Goal: Task Accomplishment & Management: Complete application form

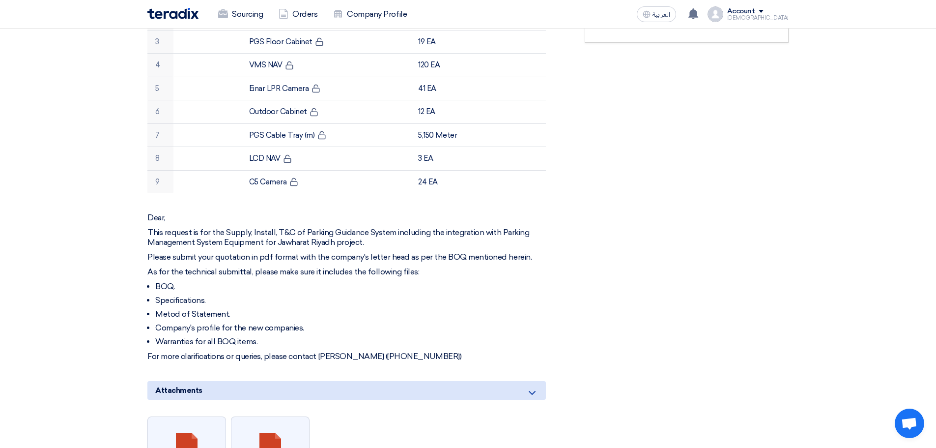
scroll to position [393, 0]
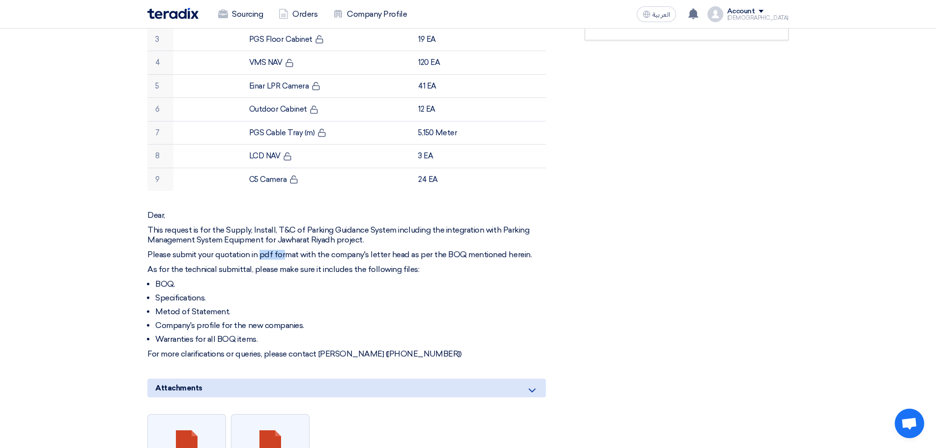
drag, startPoint x: 263, startPoint y: 243, endPoint x: 296, endPoint y: 255, distance: 34.8
click at [285, 250] on p "Please submit your quotation in pdf format with the company's letter head as pe…" at bounding box center [346, 255] width 399 height 10
click at [511, 294] on ul "BOQ. Specifications. Metod of Statement. Company's profile for the new companie…" at bounding box center [346, 311] width 399 height 65
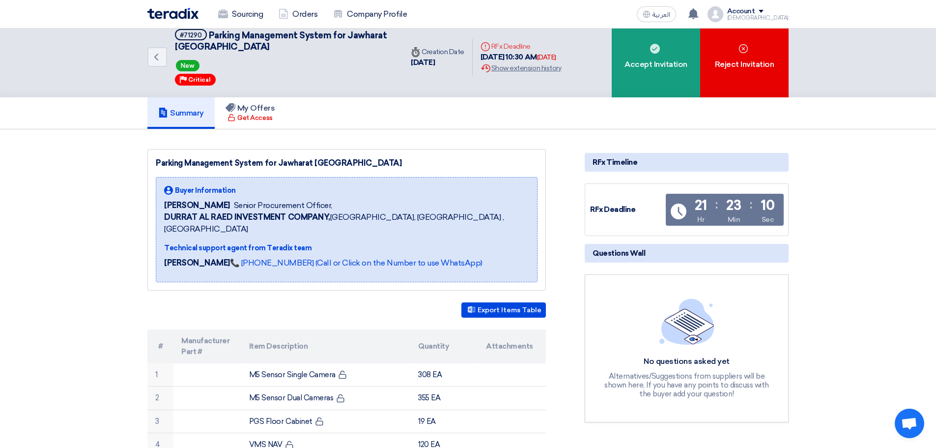
scroll to position [0, 0]
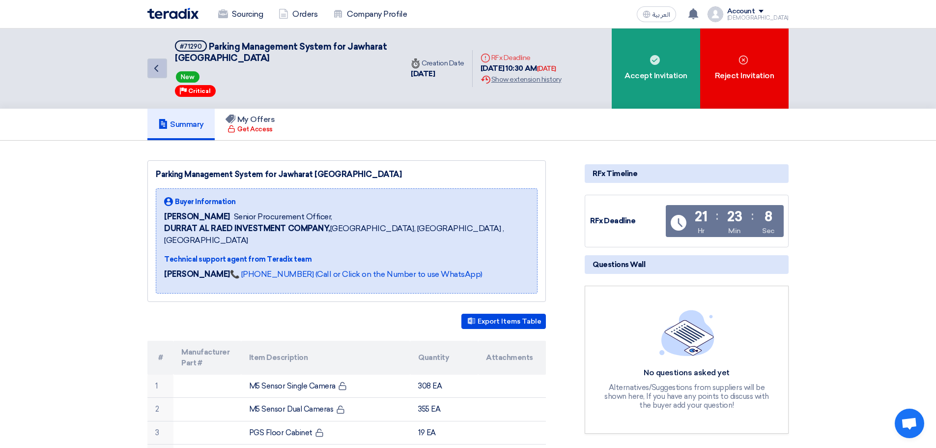
click at [156, 69] on icon "Back" at bounding box center [156, 68] width 12 height 12
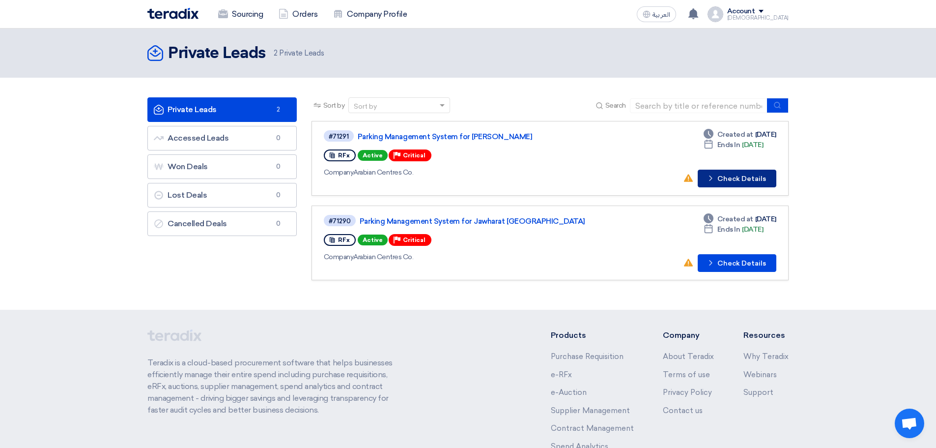
click at [740, 184] on button "Check details Check Details" at bounding box center [737, 179] width 79 height 18
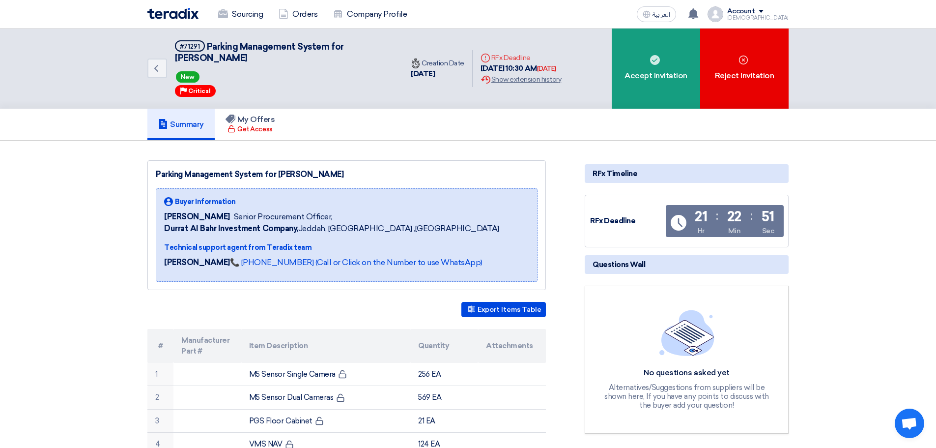
drag, startPoint x: 580, startPoint y: 68, endPoint x: 558, endPoint y: 72, distance: 22.0
click at [558, 72] on div "Deadline RFx Deadline [DATE] 10:30 AM [DATE] Extension History Show extension h…" at bounding box center [521, 69] width 96 height 48
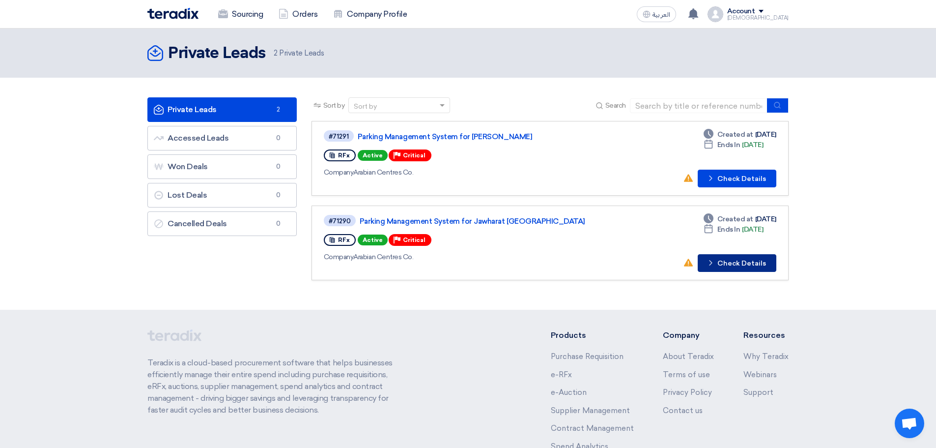
click at [731, 259] on button "Check details Check Details" at bounding box center [737, 263] width 79 height 18
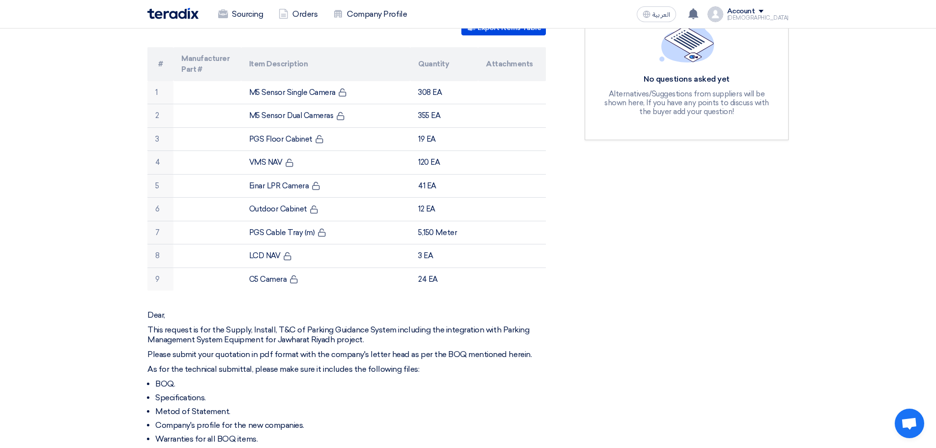
scroll to position [295, 0]
drag, startPoint x: 260, startPoint y: 341, endPoint x: 408, endPoint y: 344, distance: 148.0
click at [408, 348] on p "Please submit your quotation in pdf format with the company's letter head as pe…" at bounding box center [346, 353] width 399 height 10
click at [541, 363] on p "As for the technical submittal, please make sure it includes the following file…" at bounding box center [346, 368] width 399 height 10
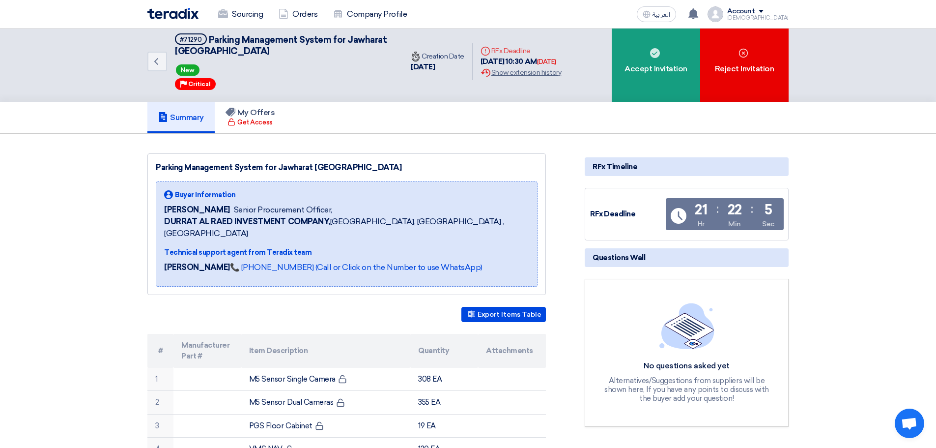
scroll to position [0, 0]
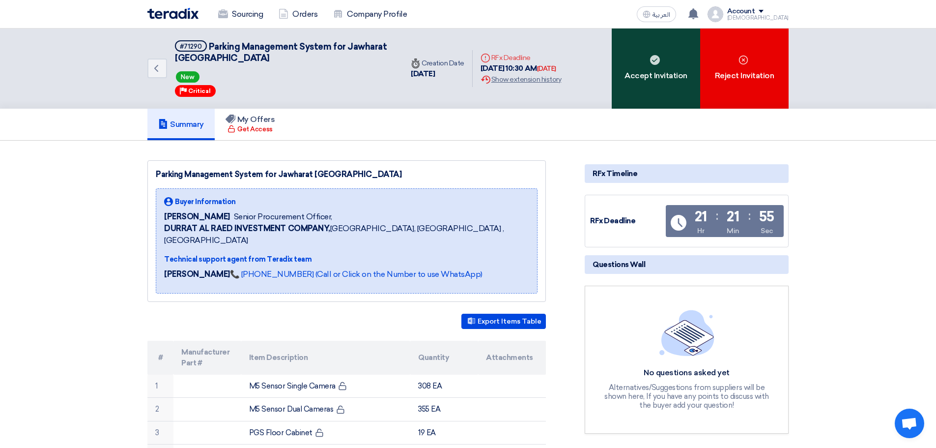
click at [656, 87] on div "Accept Invitation" at bounding box center [656, 69] width 88 height 80
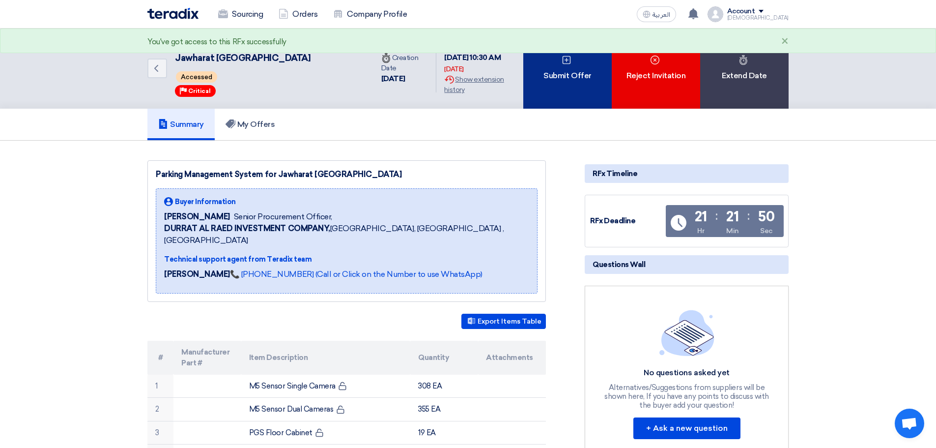
click at [583, 70] on div "Submit Offer" at bounding box center [568, 69] width 88 height 80
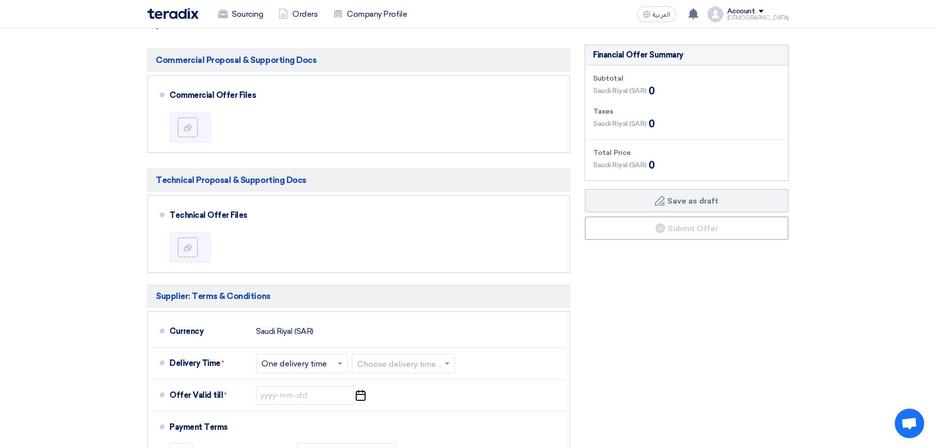
scroll to position [590, 0]
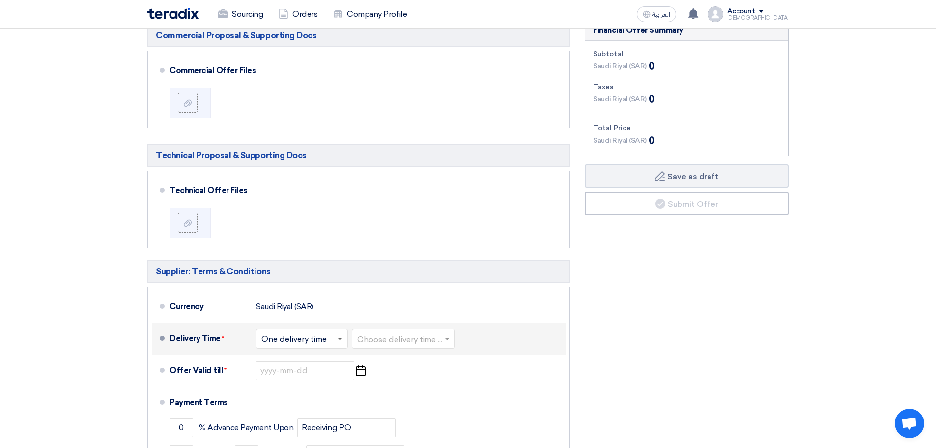
click at [342, 341] on span at bounding box center [341, 339] width 12 height 10
click at [341, 340] on span at bounding box center [340, 339] width 5 height 2
click at [402, 339] on input "text" at bounding box center [403, 339] width 93 height 14
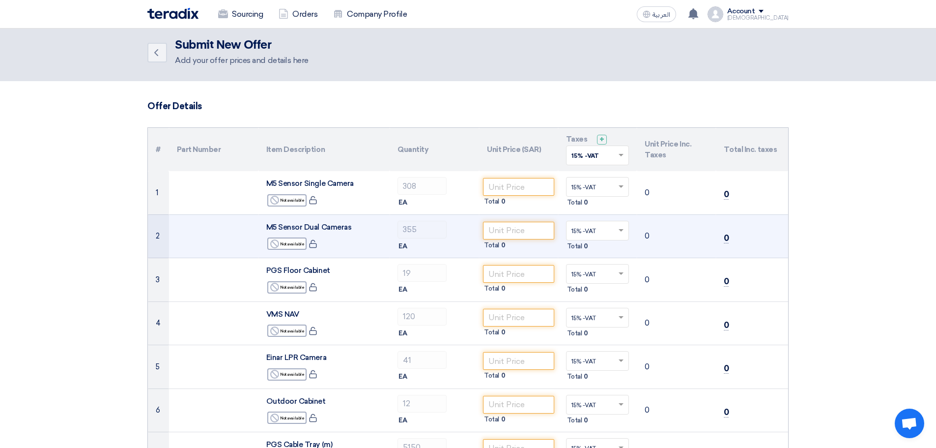
scroll to position [0, 0]
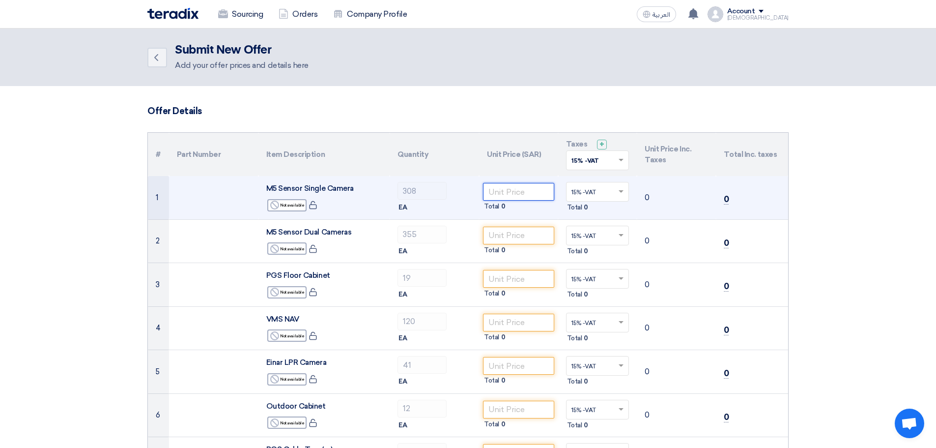
click at [499, 191] on input "number" at bounding box center [518, 192] width 71 height 18
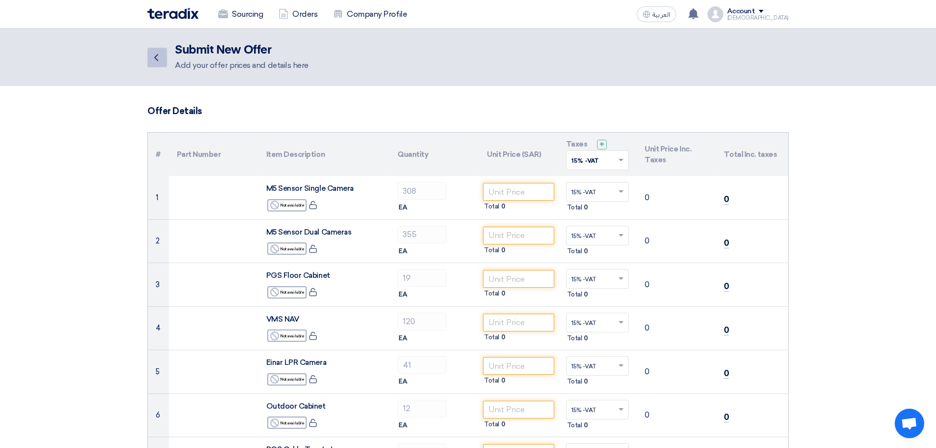
click at [156, 61] on icon "Back" at bounding box center [156, 58] width 12 height 12
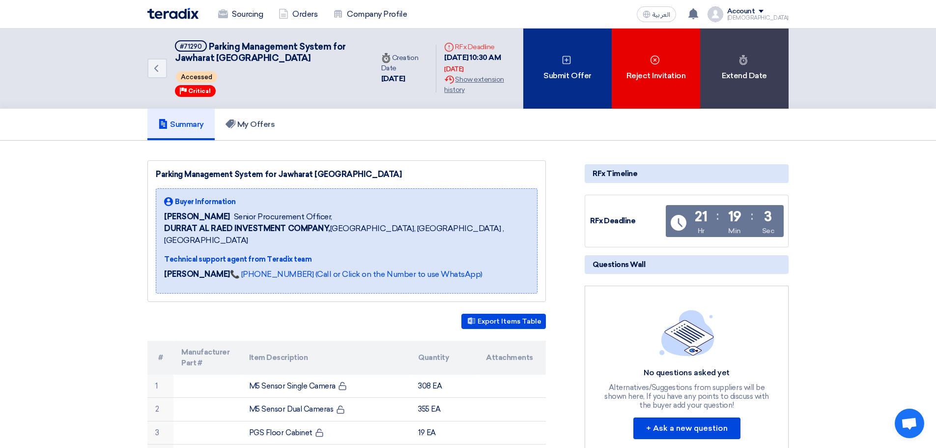
click at [568, 87] on div "Submit Offer" at bounding box center [568, 69] width 88 height 80
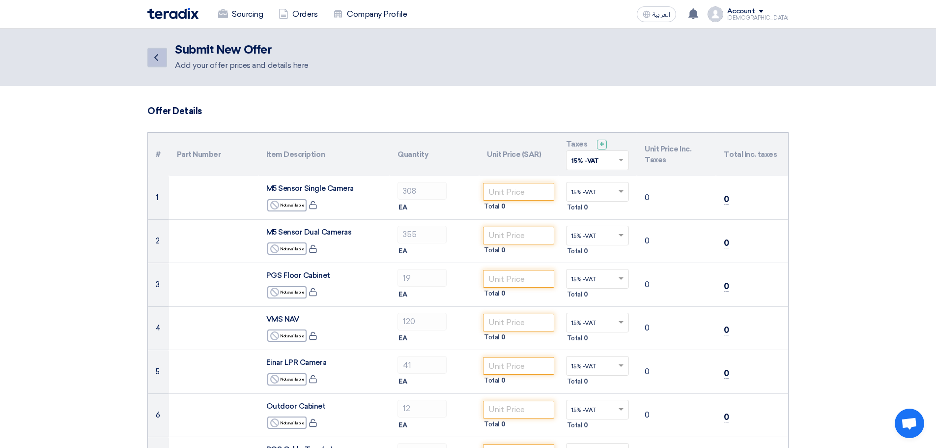
click at [155, 57] on use at bounding box center [156, 57] width 4 height 7
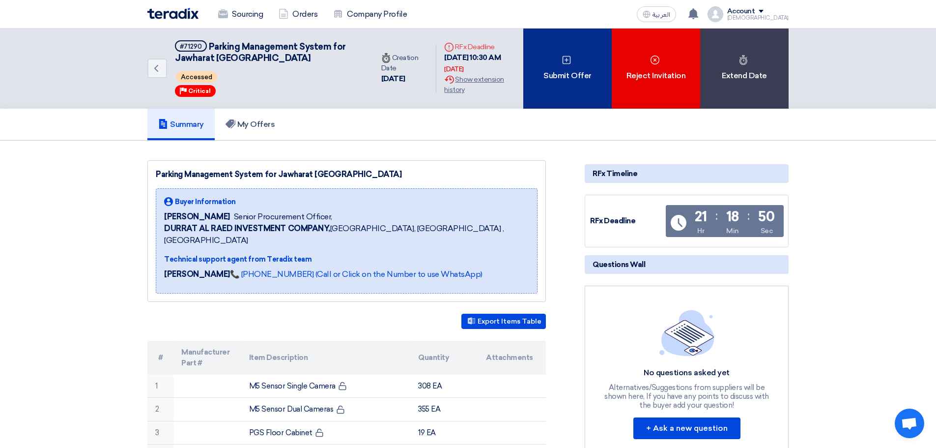
click at [555, 82] on div "Submit Offer" at bounding box center [568, 69] width 88 height 80
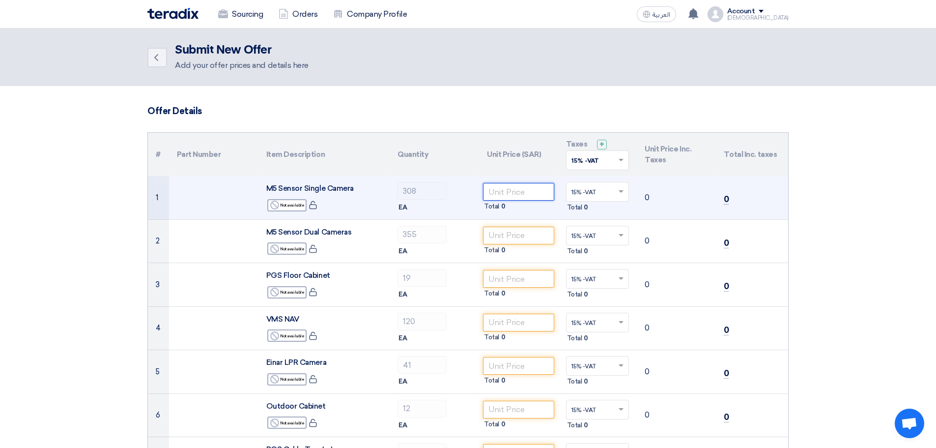
click at [534, 198] on input "number" at bounding box center [518, 192] width 71 height 18
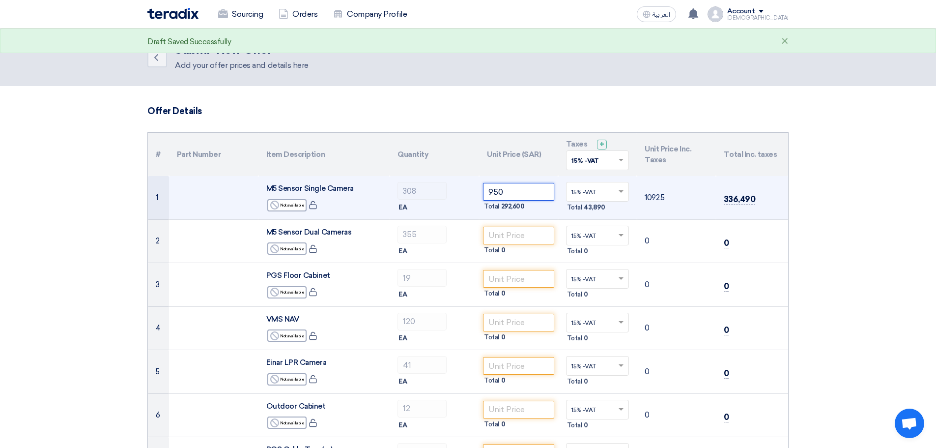
type input "950"
click at [623, 195] on span at bounding box center [622, 191] width 12 height 9
click at [620, 193] on span at bounding box center [622, 191] width 12 height 9
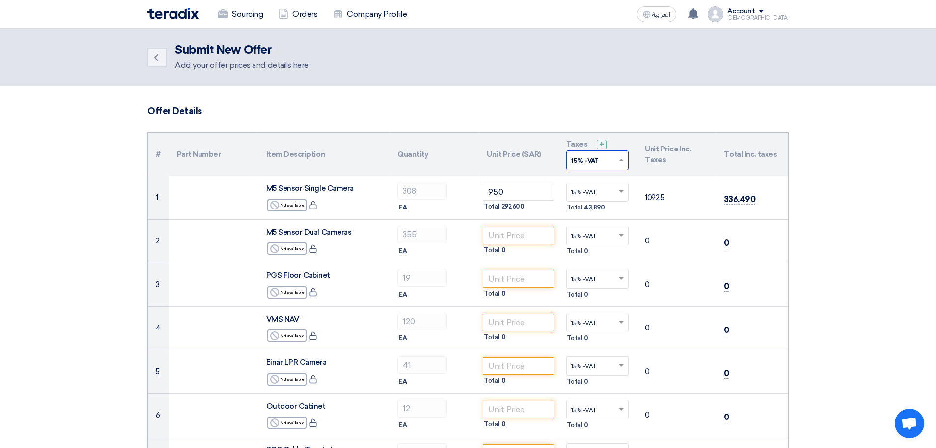
click at [616, 162] on span at bounding box center [622, 160] width 12 height 9
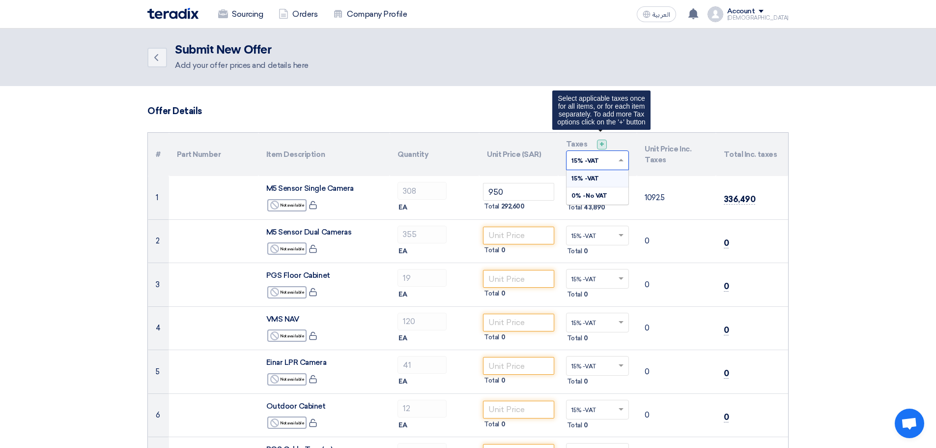
click at [603, 146] on span "+" at bounding box center [602, 144] width 5 height 9
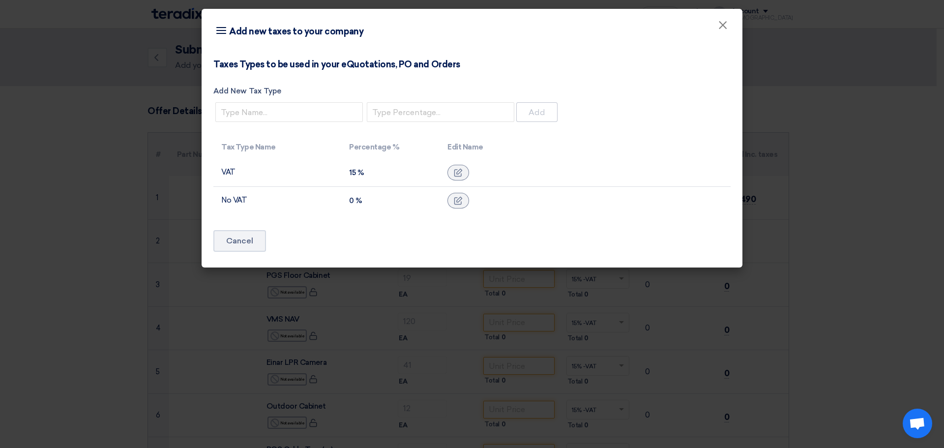
click at [228, 172] on td "VAT" at bounding box center [277, 173] width 128 height 28
click at [265, 113] on input "Add New Tax Type" at bounding box center [288, 112] width 147 height 20
click at [411, 114] on input "number" at bounding box center [440, 112] width 147 height 20
click at [217, 34] on icon "Item breakdown" at bounding box center [221, 31] width 12 height 12
click at [725, 29] on span "×" at bounding box center [723, 28] width 10 height 20
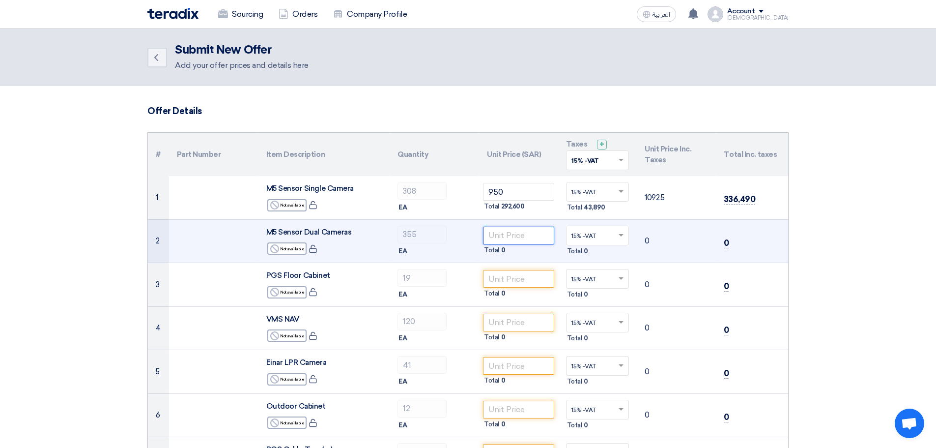
click at [519, 235] on input "number" at bounding box center [518, 236] width 71 height 18
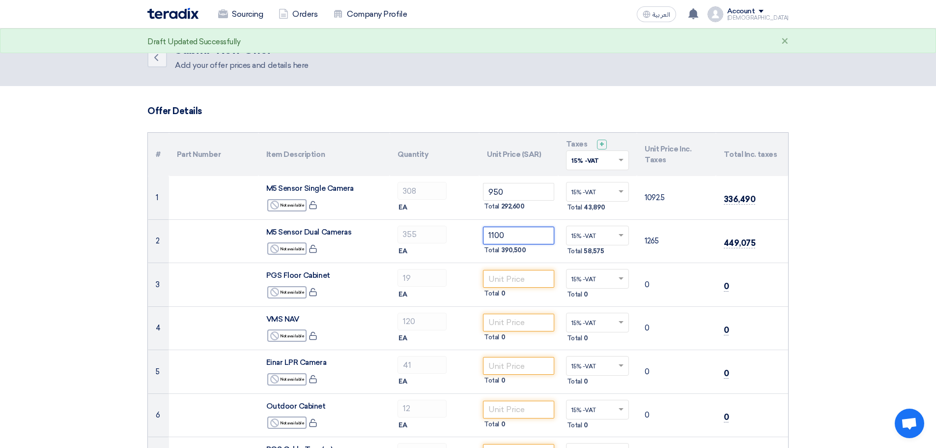
type input "1100"
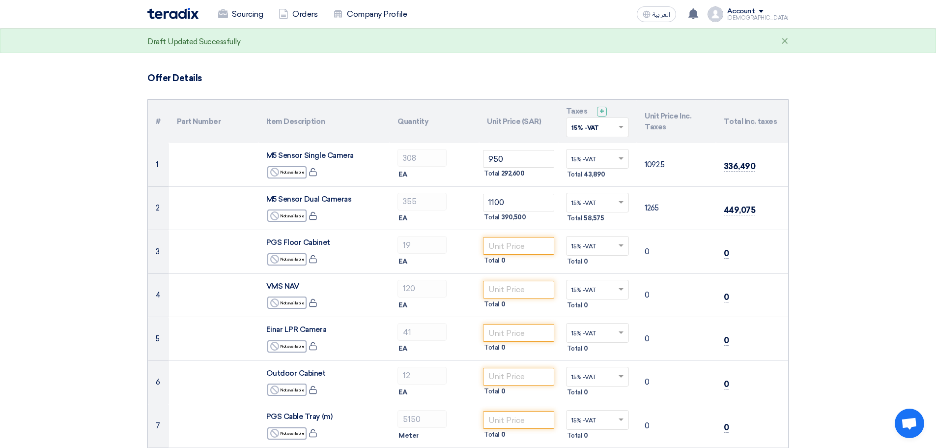
scroll to position [49, 0]
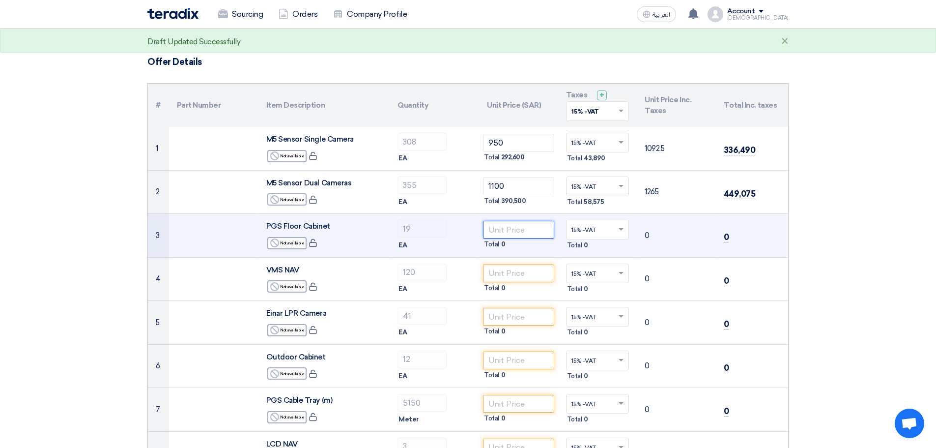
click at [516, 231] on input "number" at bounding box center [518, 230] width 71 height 18
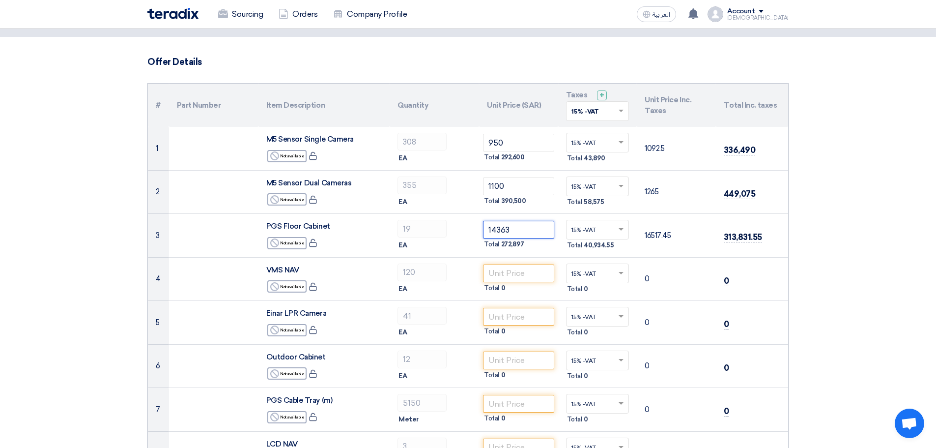
type input "14363"
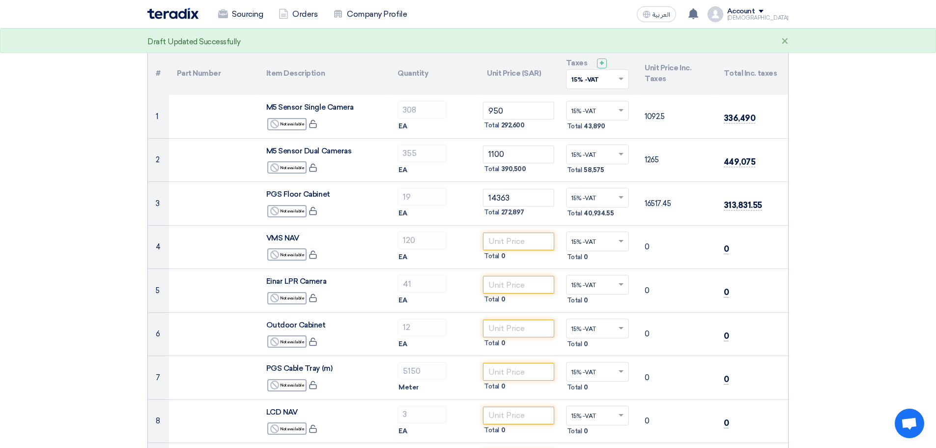
scroll to position [98, 0]
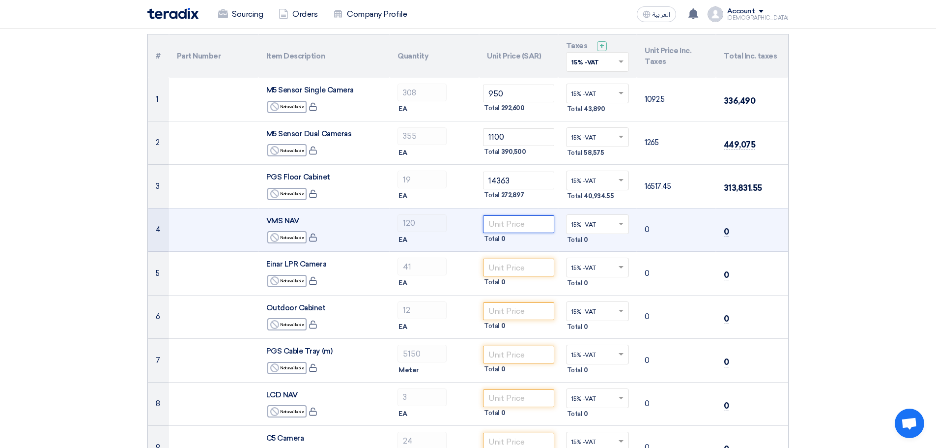
click at [517, 222] on input "number" at bounding box center [518, 224] width 71 height 18
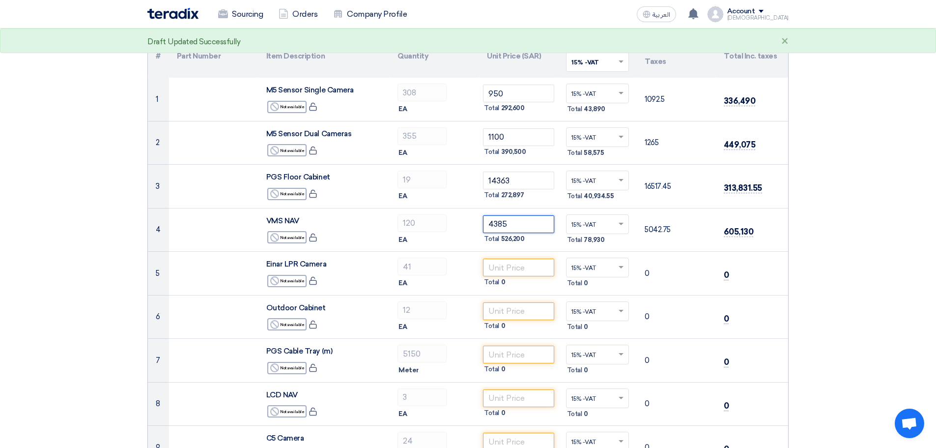
type input "4385"
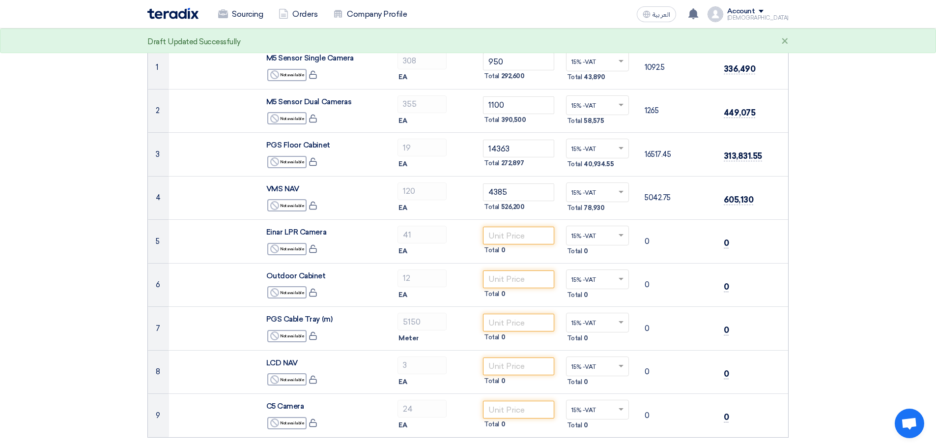
scroll to position [147, 0]
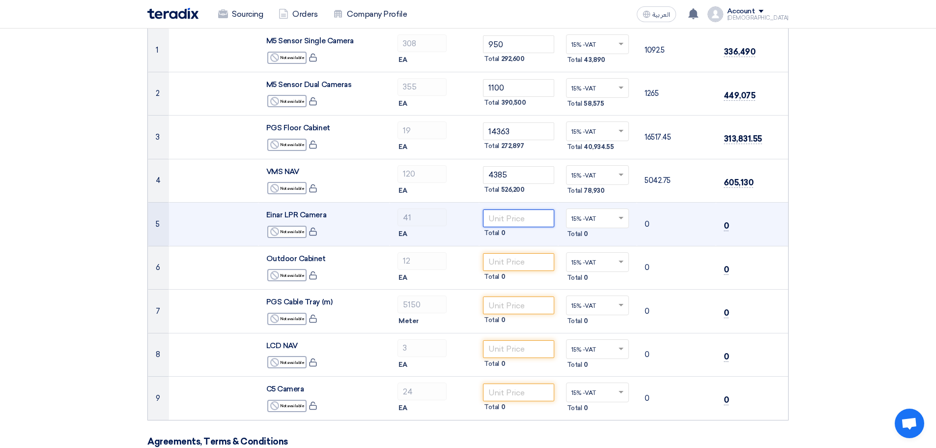
click at [524, 215] on input "number" at bounding box center [518, 218] width 71 height 18
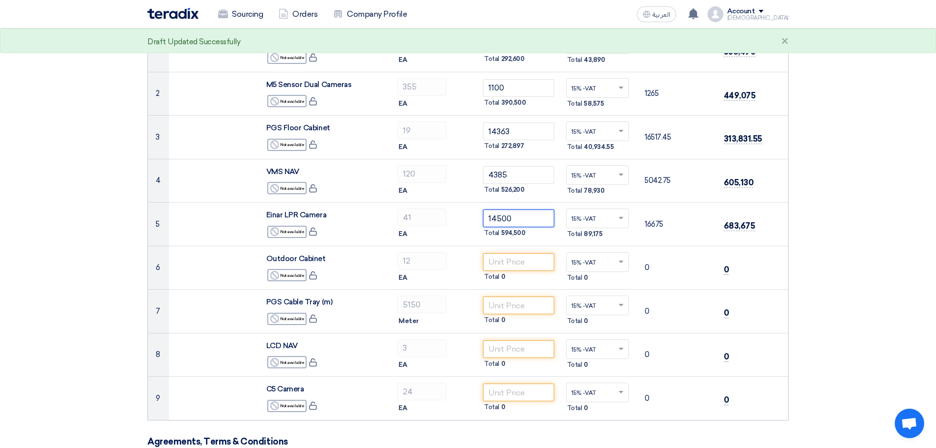
type input "14500"
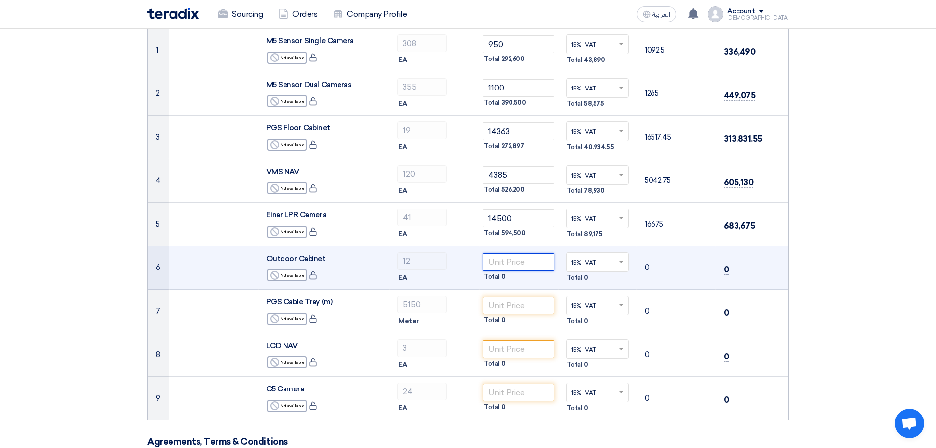
click at [516, 266] on input "number" at bounding box center [518, 262] width 71 height 18
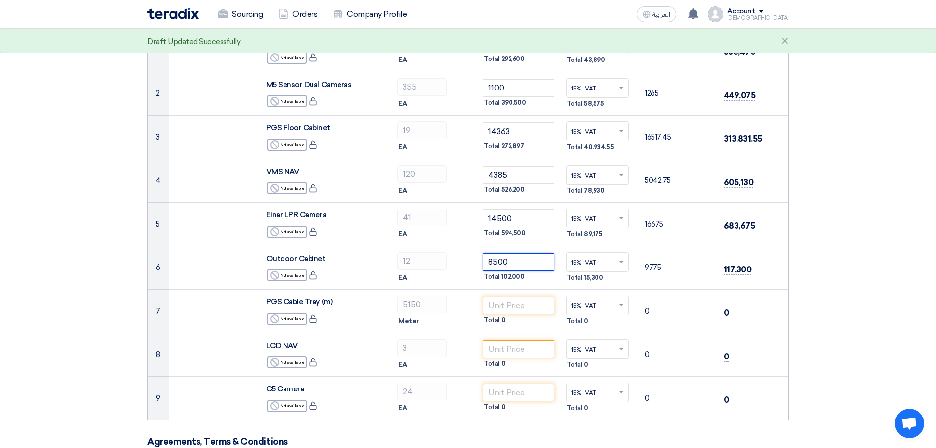
type input "8500"
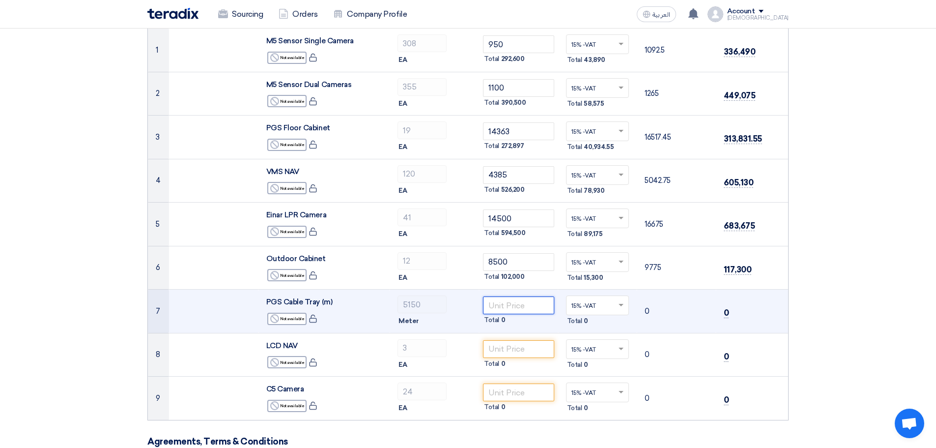
click at [507, 303] on input "number" at bounding box center [518, 305] width 71 height 18
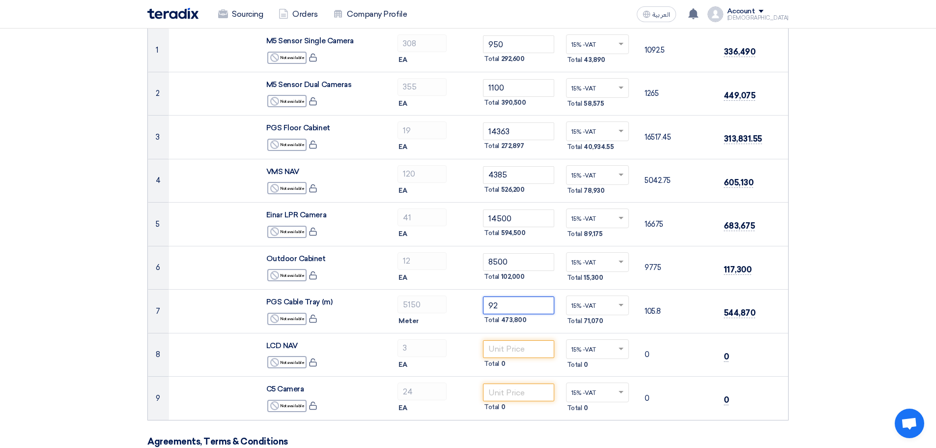
type input "92"
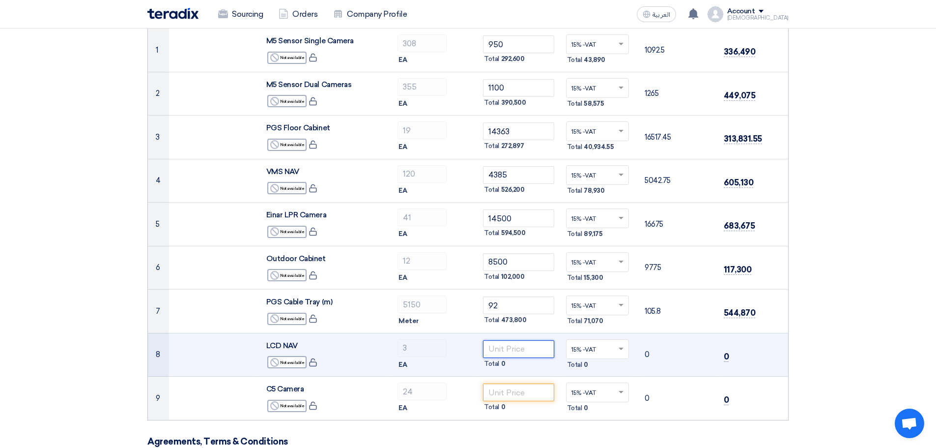
click at [508, 353] on input "number" at bounding box center [518, 349] width 71 height 18
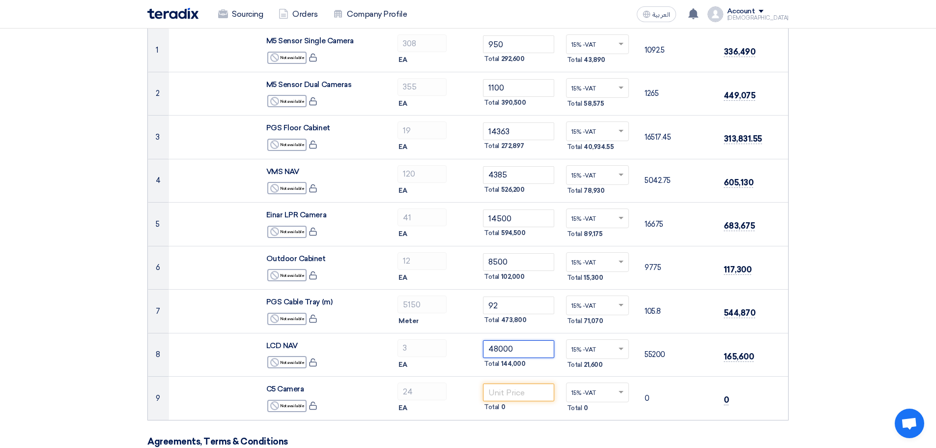
type input "48000"
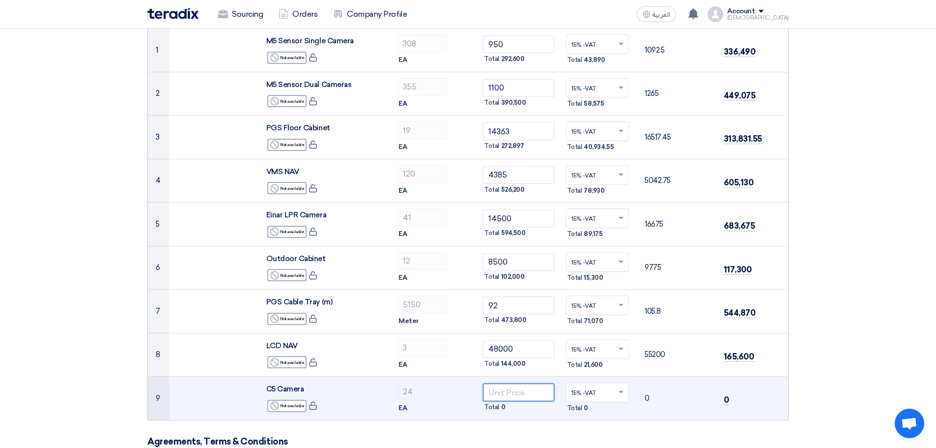
click at [523, 395] on input "number" at bounding box center [518, 392] width 71 height 18
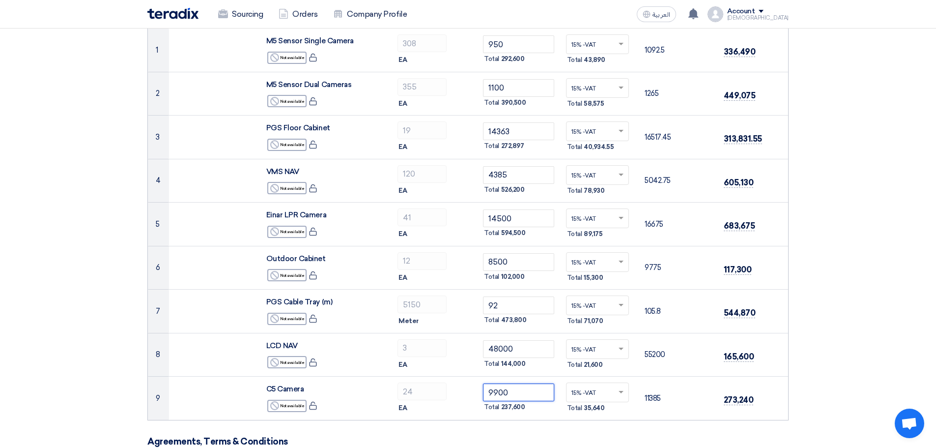
type input "9900"
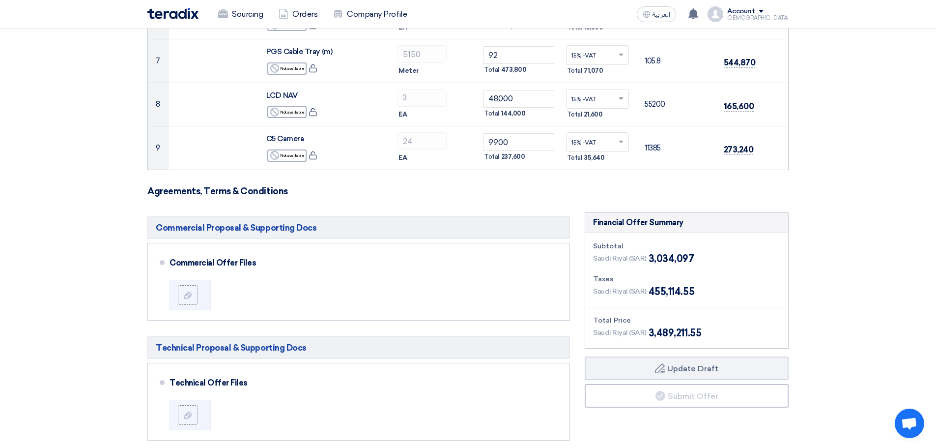
scroll to position [541, 0]
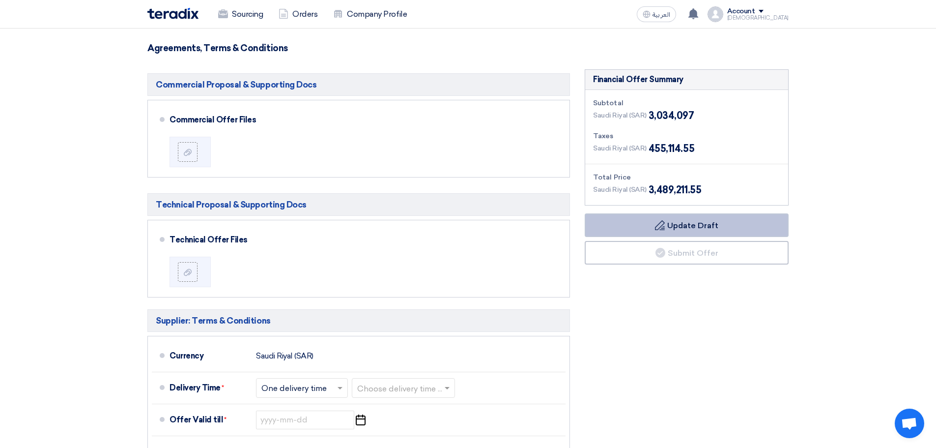
click at [705, 221] on button "Draft Update Draft" at bounding box center [687, 225] width 204 height 24
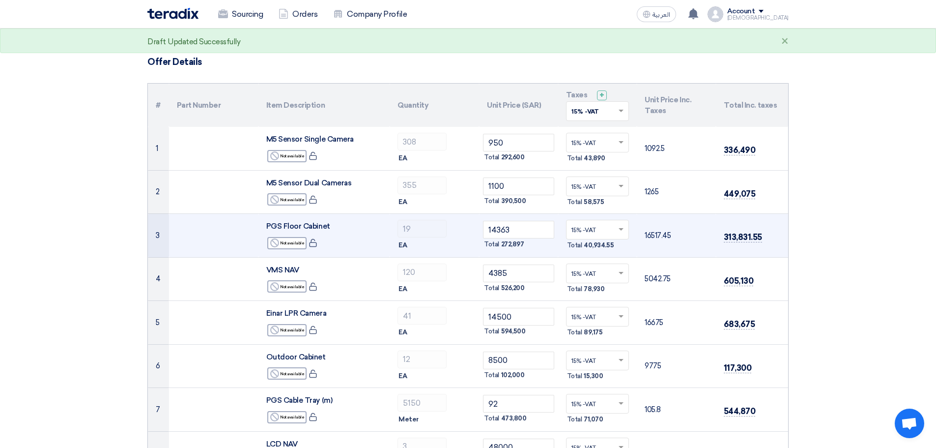
scroll to position [0, 0]
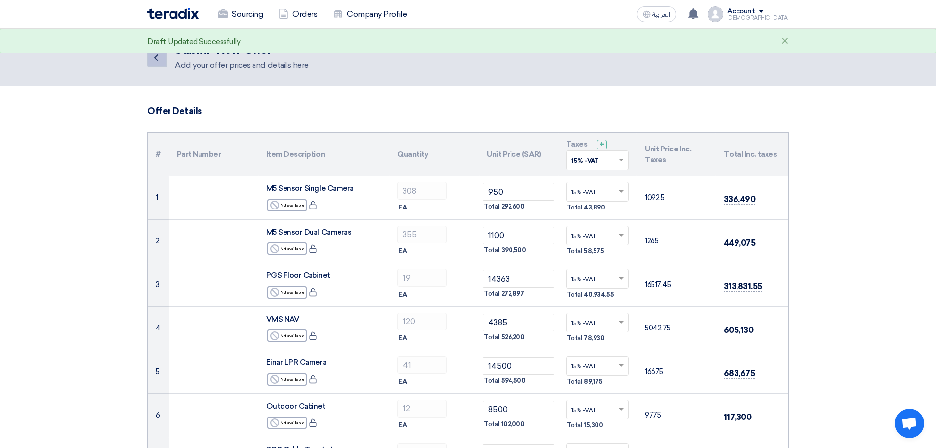
click at [157, 58] on icon "Back" at bounding box center [156, 58] width 12 height 12
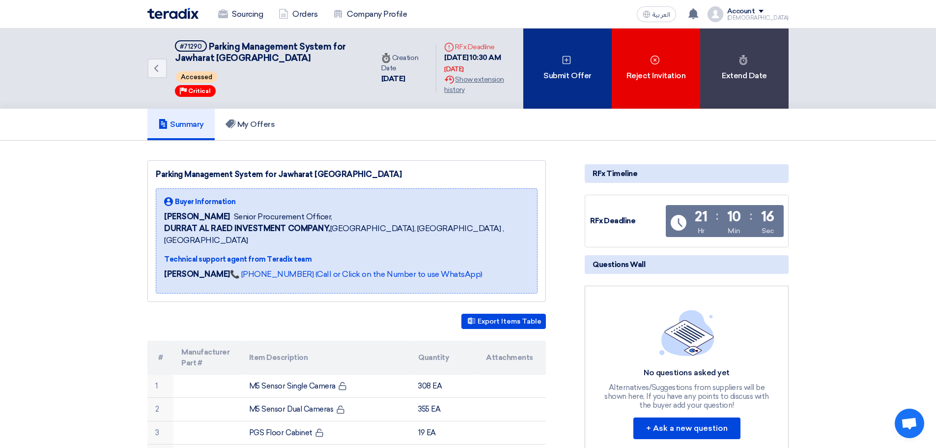
click at [578, 91] on div "Submit Offer" at bounding box center [568, 69] width 88 height 80
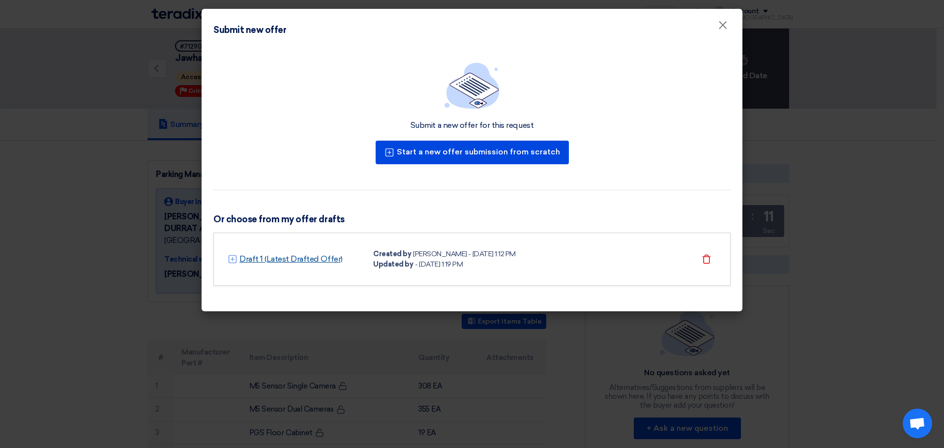
click at [317, 261] on link "Draft 1 (Latest Drafted Offer)" at bounding box center [290, 259] width 103 height 12
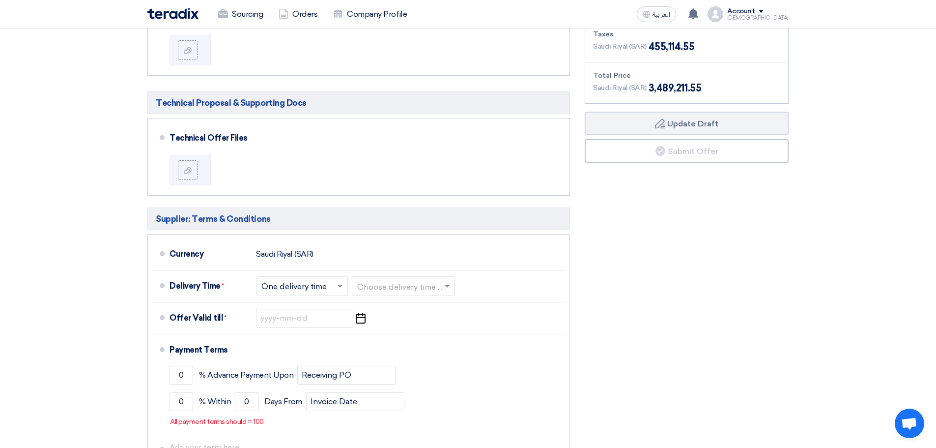
scroll to position [836, 0]
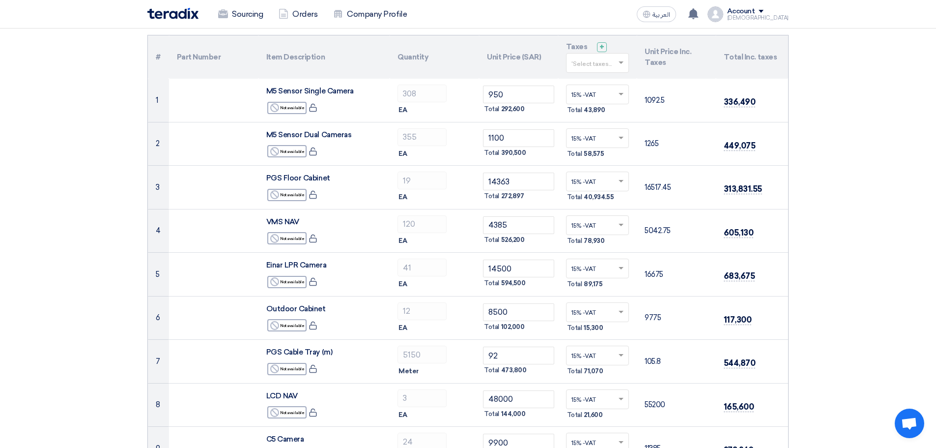
scroll to position [0, 0]
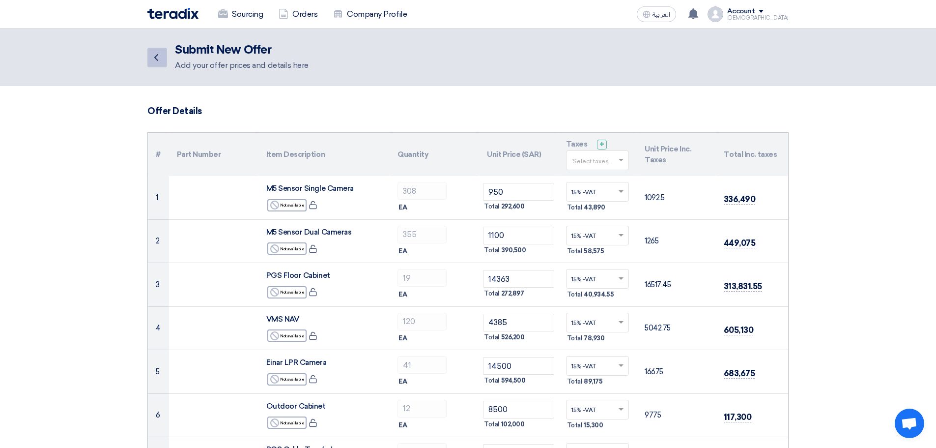
click at [158, 63] on icon "Back" at bounding box center [156, 58] width 12 height 12
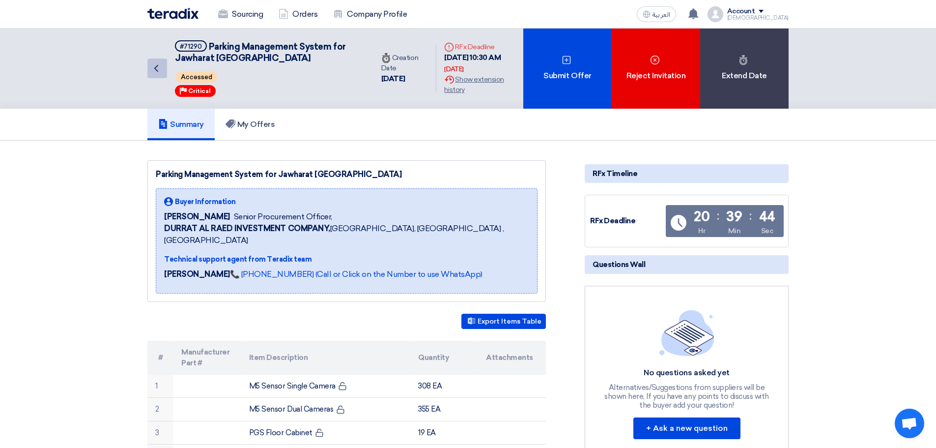
click at [163, 68] on link "Back" at bounding box center [157, 68] width 20 height 20
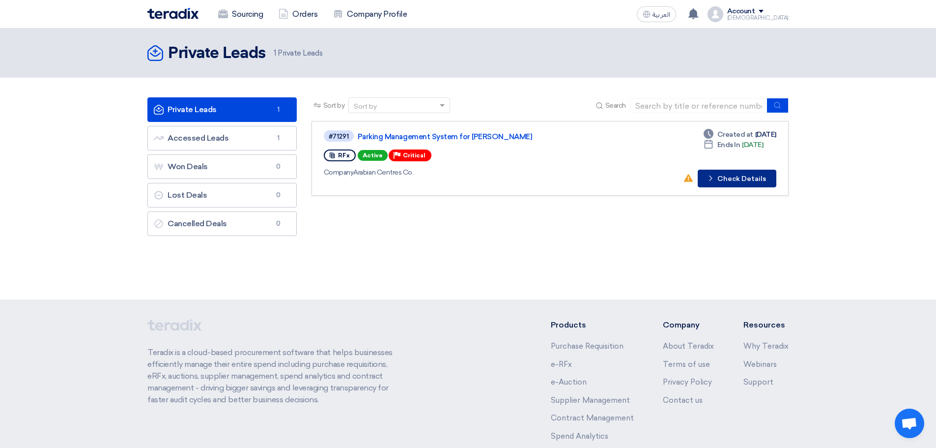
click at [754, 176] on button "Check details Check Details" at bounding box center [737, 179] width 79 height 18
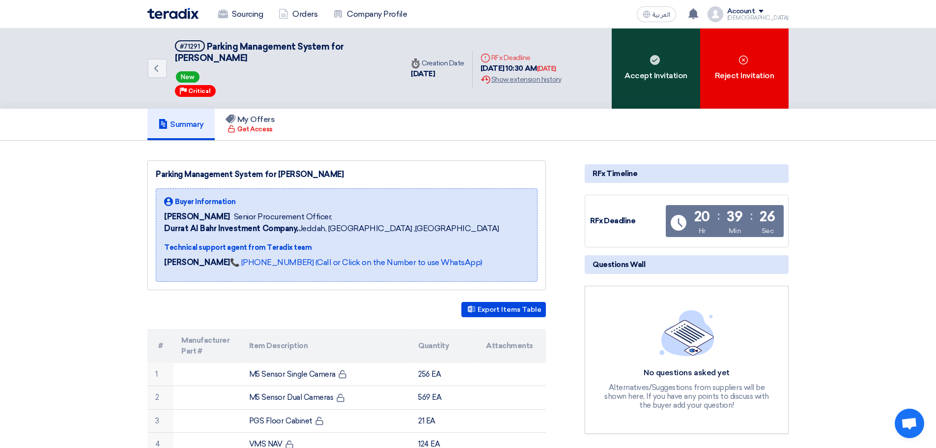
click at [658, 88] on div "Accept Invitation" at bounding box center [656, 69] width 88 height 80
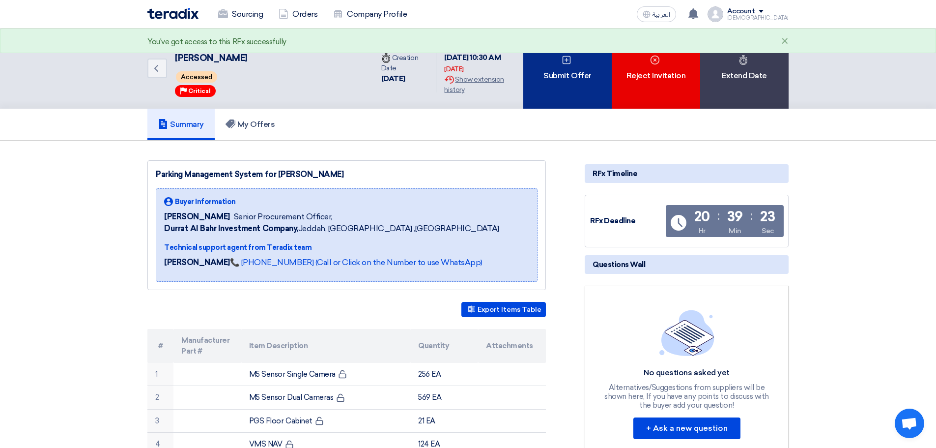
click at [574, 82] on div "Submit Offer" at bounding box center [568, 69] width 88 height 80
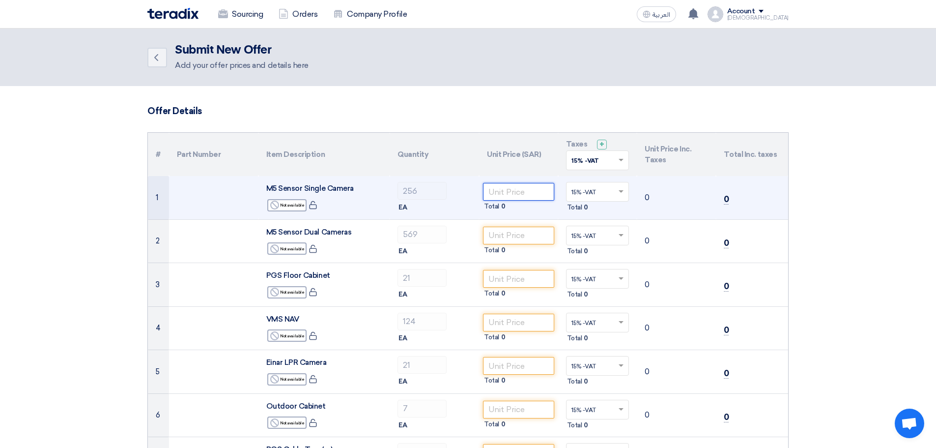
click at [537, 193] on input "number" at bounding box center [518, 192] width 71 height 18
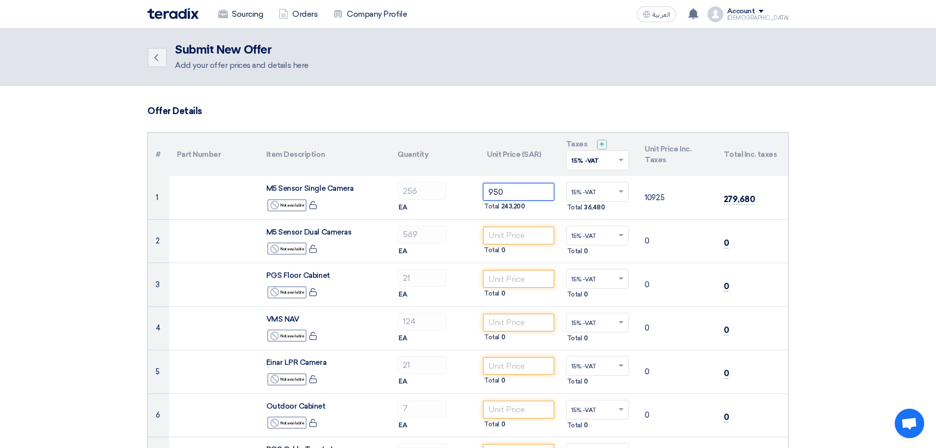
type input "950"
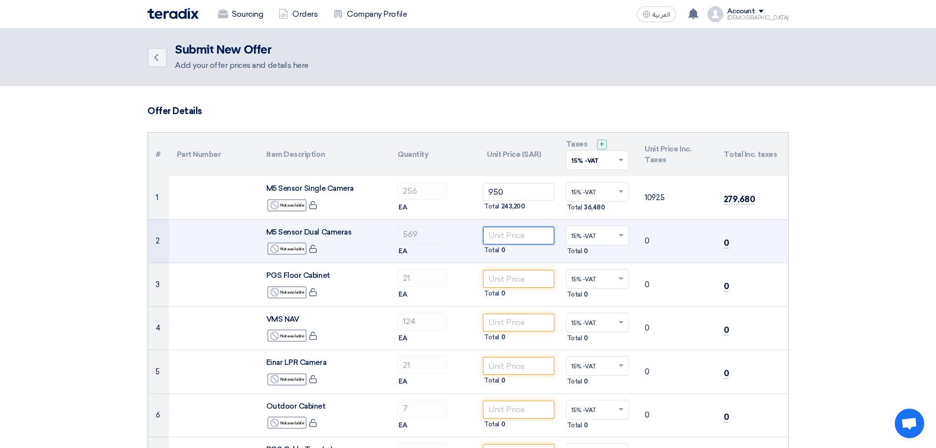
click at [517, 237] on input "number" at bounding box center [518, 236] width 71 height 18
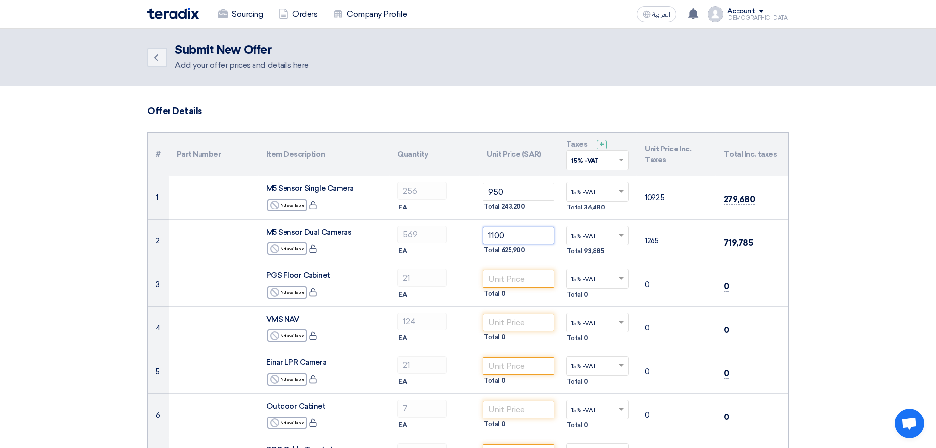
type input "1100"
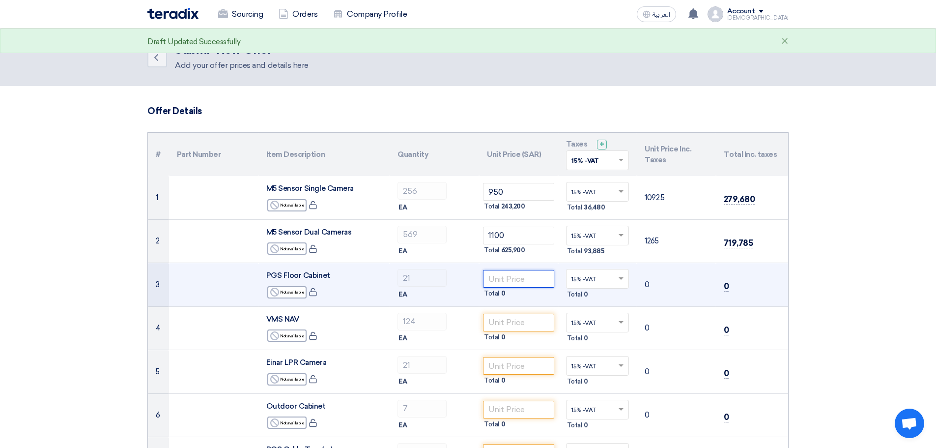
click at [505, 282] on input "number" at bounding box center [518, 279] width 71 height 18
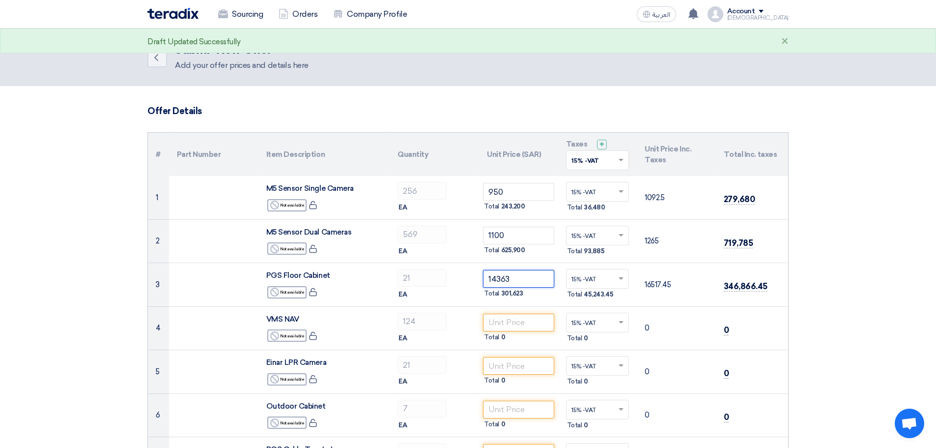
type input "14363"
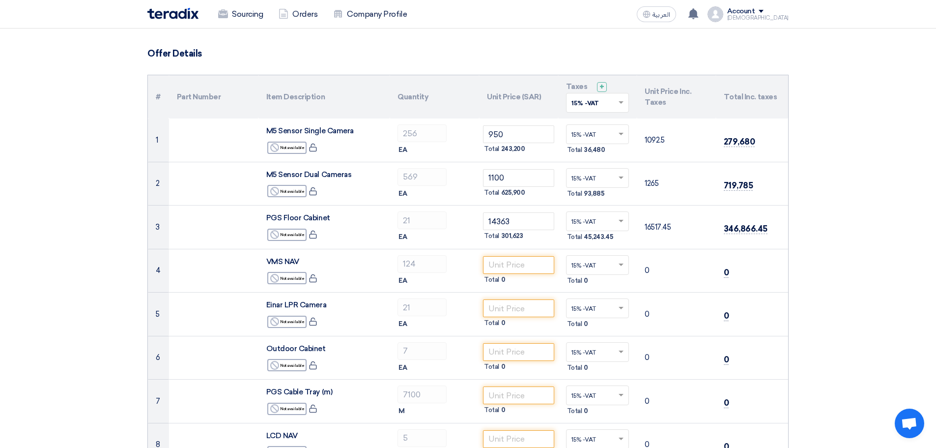
scroll to position [98, 0]
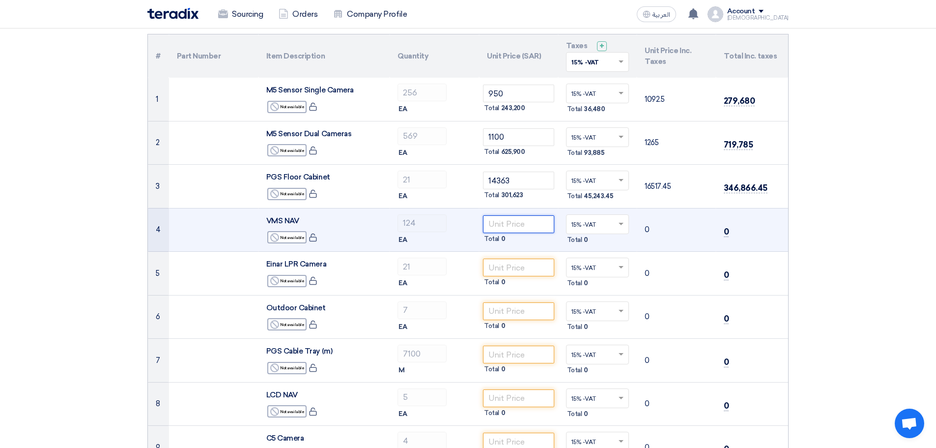
click at [523, 226] on input "number" at bounding box center [518, 224] width 71 height 18
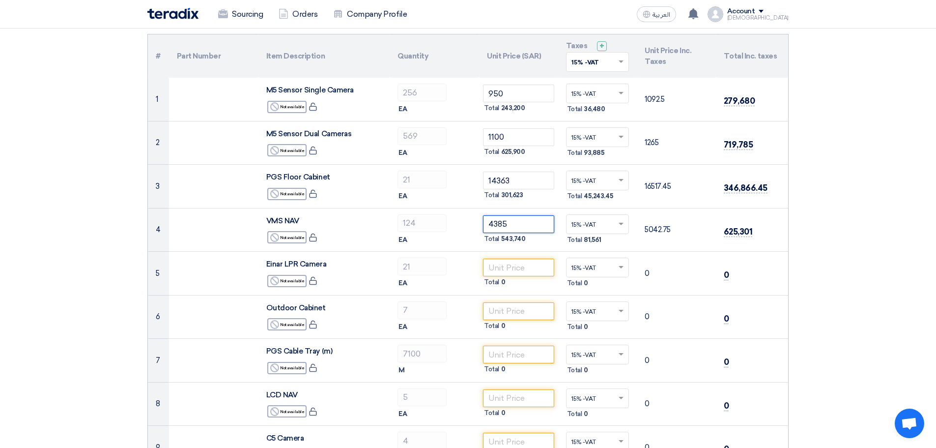
type input "4385"
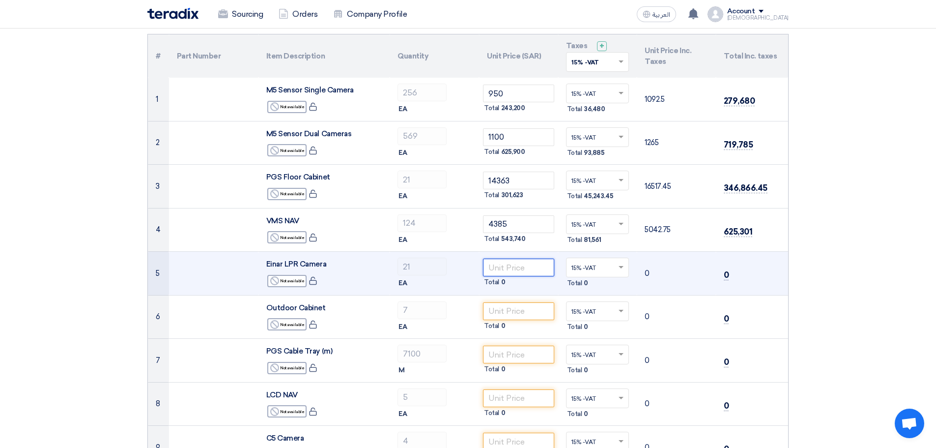
click at [521, 269] on input "number" at bounding box center [518, 268] width 71 height 18
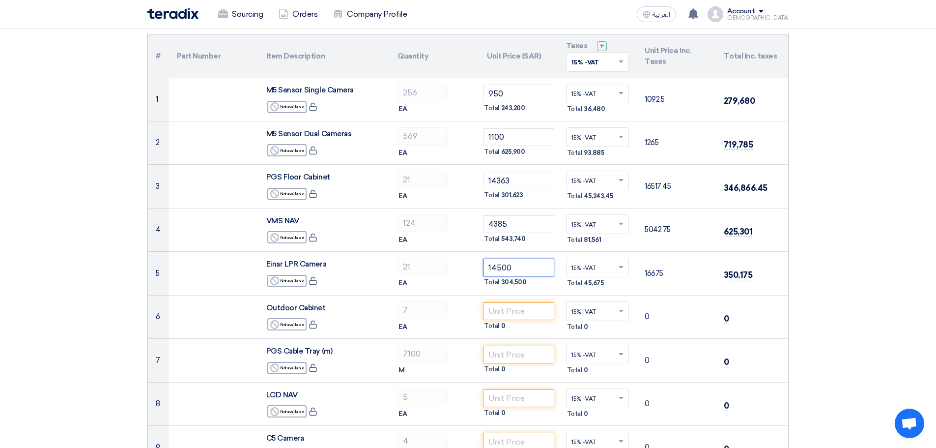
type input "14500"
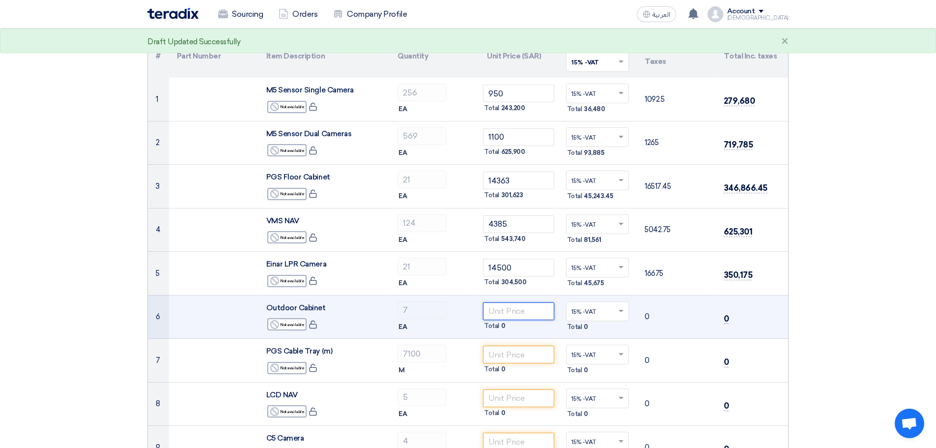
click at [516, 309] on input "number" at bounding box center [518, 311] width 71 height 18
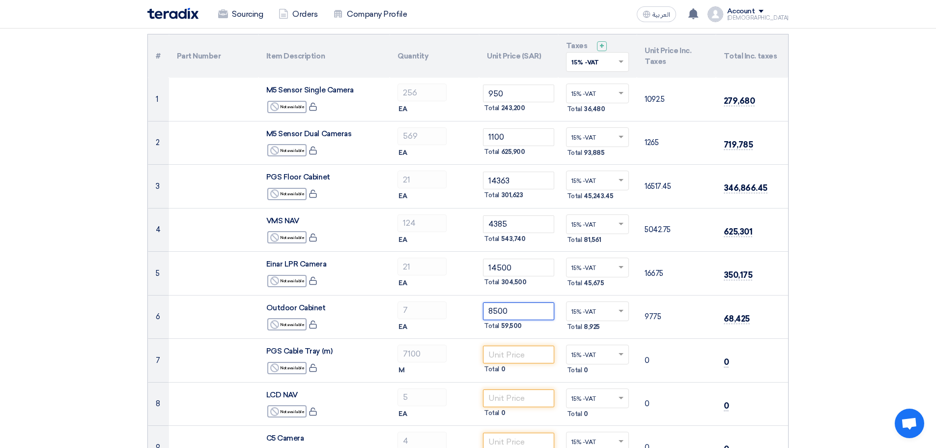
type input "8500"
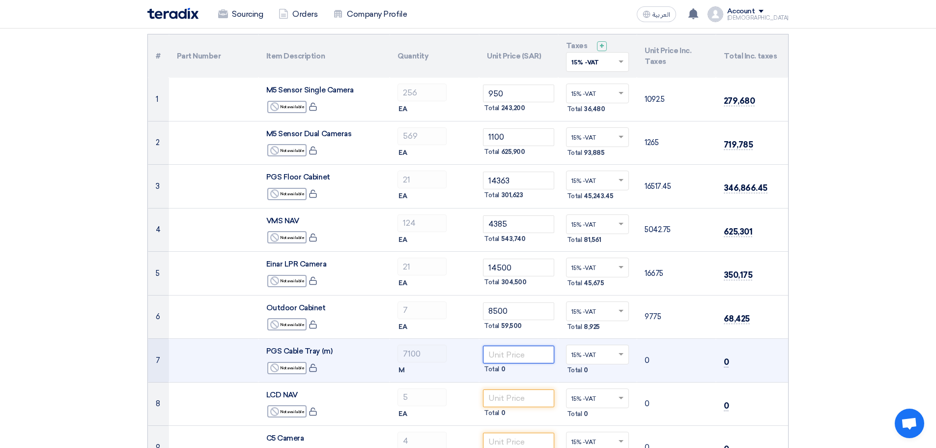
click at [521, 360] on input "number" at bounding box center [518, 355] width 71 height 18
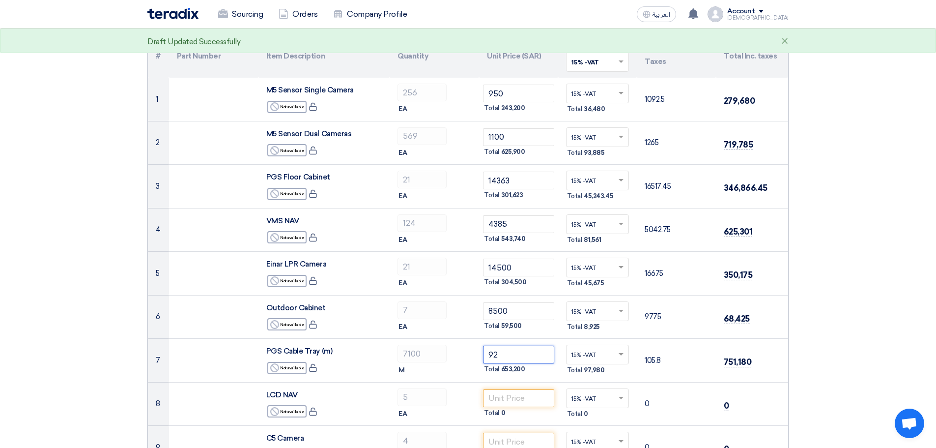
type input "92"
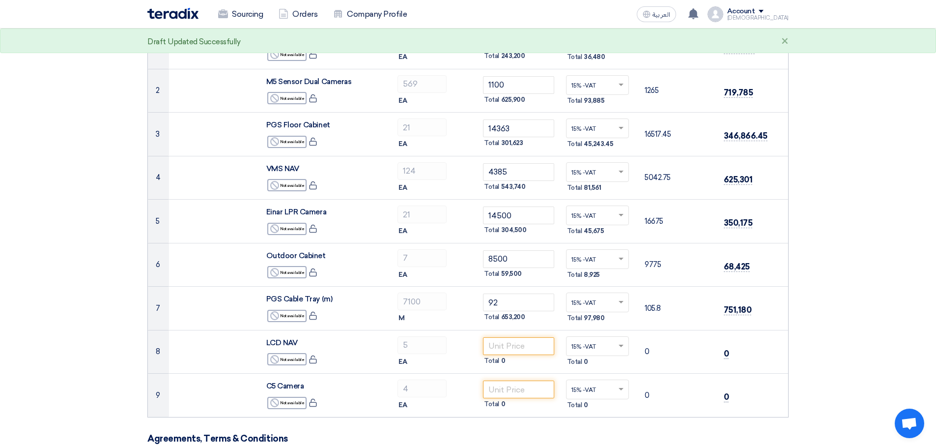
scroll to position [197, 0]
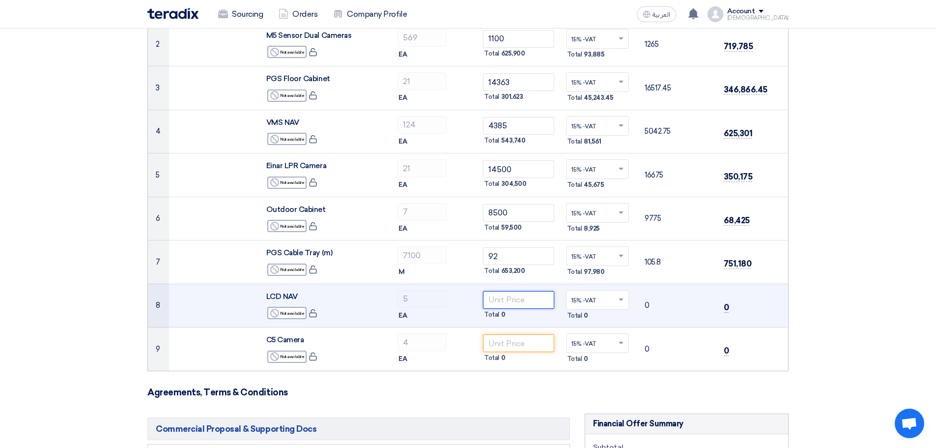
click at [497, 301] on input "number" at bounding box center [518, 300] width 71 height 18
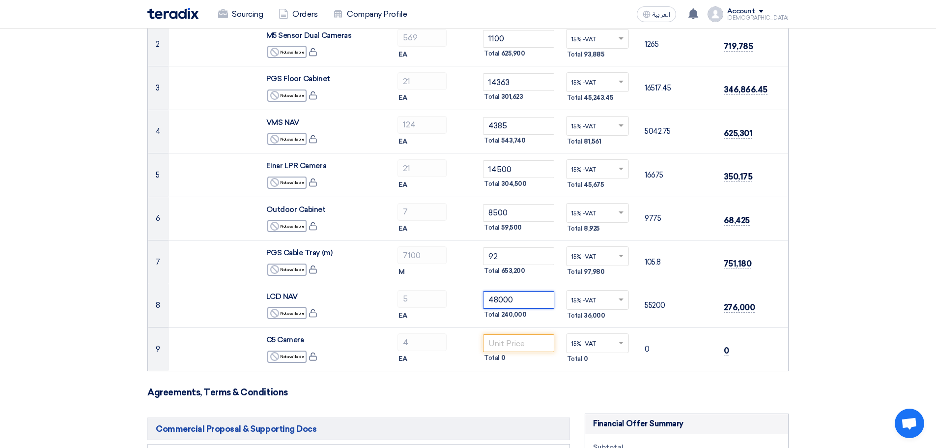
type input "48000"
click at [876, 293] on section "Offer Details # Part Number Item Description Quantity Unit Price (SAR) Taxes + …" at bounding box center [468, 429] width 936 height 1080
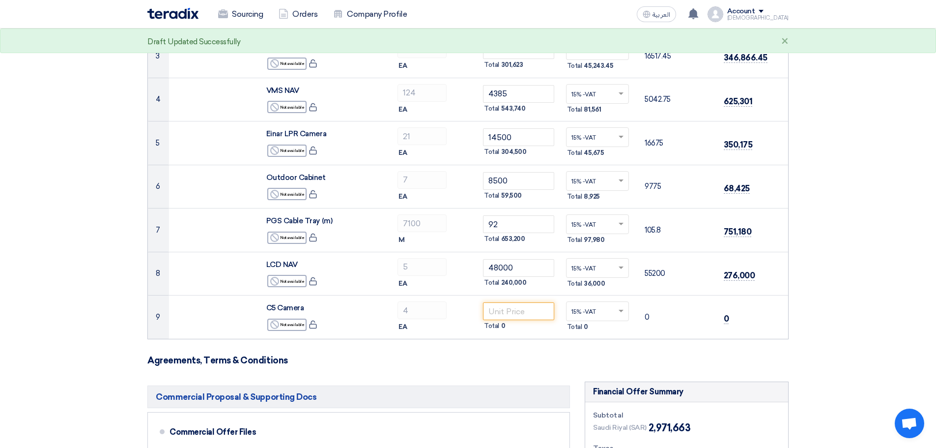
scroll to position [246, 0]
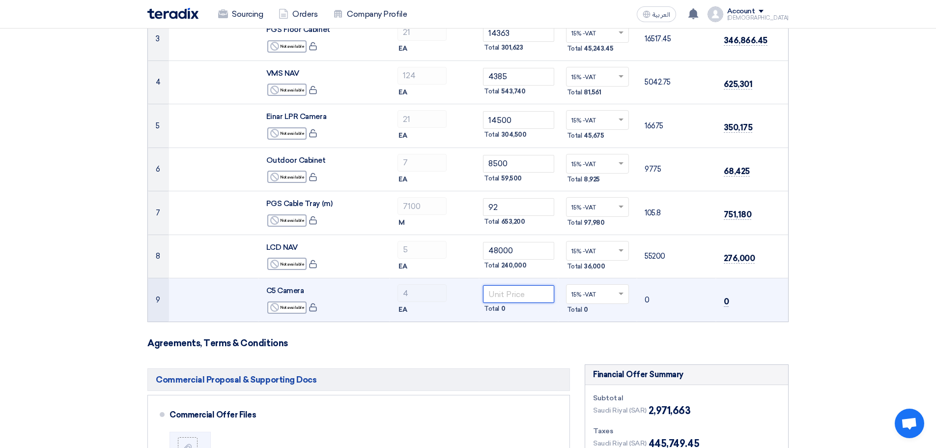
click at [505, 293] on input "number" at bounding box center [518, 294] width 71 height 18
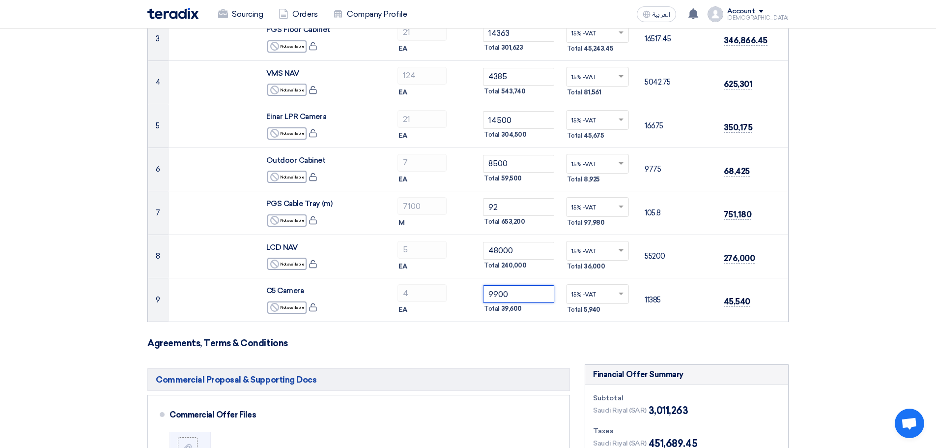
type input "9900"
click at [883, 277] on section "Offer Details # Part Number Item Description Quantity Unit Price (SAR) Taxes + …" at bounding box center [468, 380] width 936 height 1080
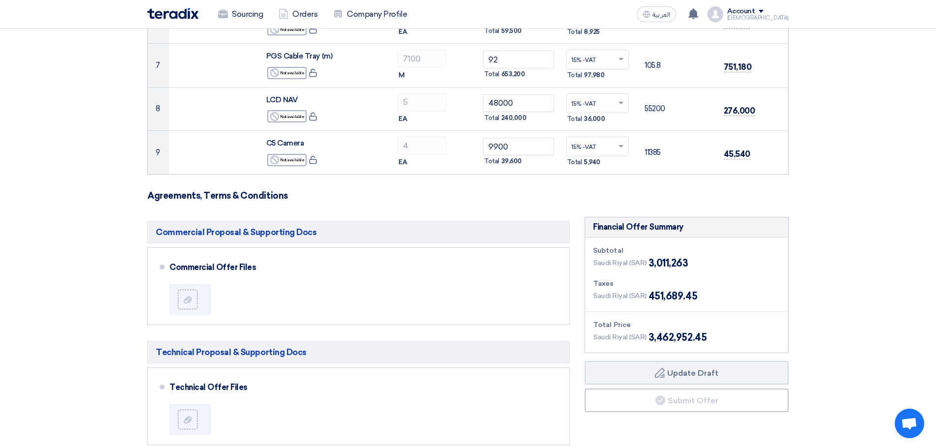
click at [873, 267] on section "Offer Details # Part Number Item Description Quantity Unit Price (SAR) Taxes + …" at bounding box center [468, 233] width 936 height 1080
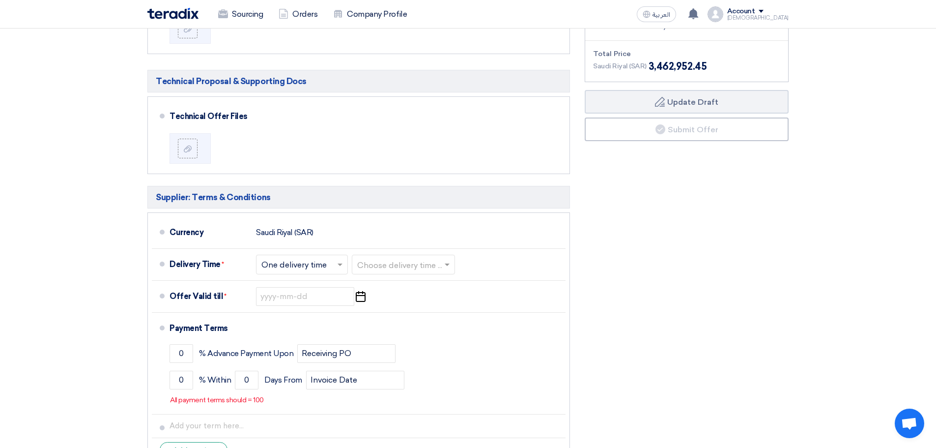
scroll to position [688, 0]
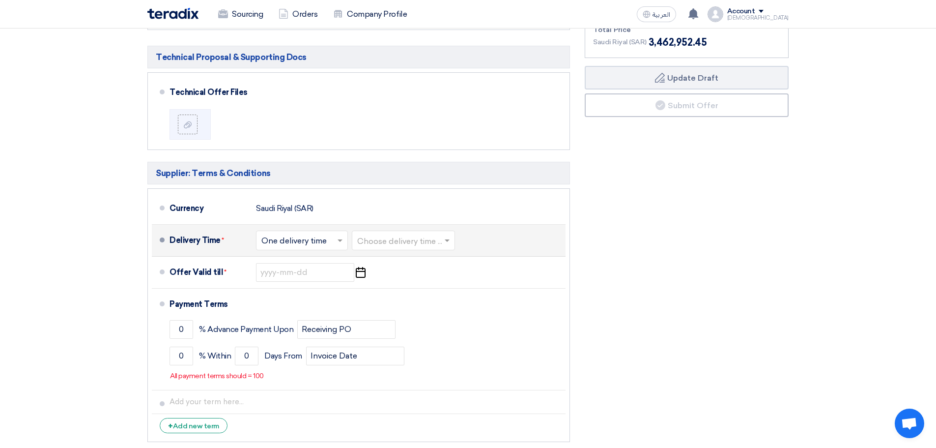
click at [403, 241] on input "text" at bounding box center [403, 241] width 93 height 14
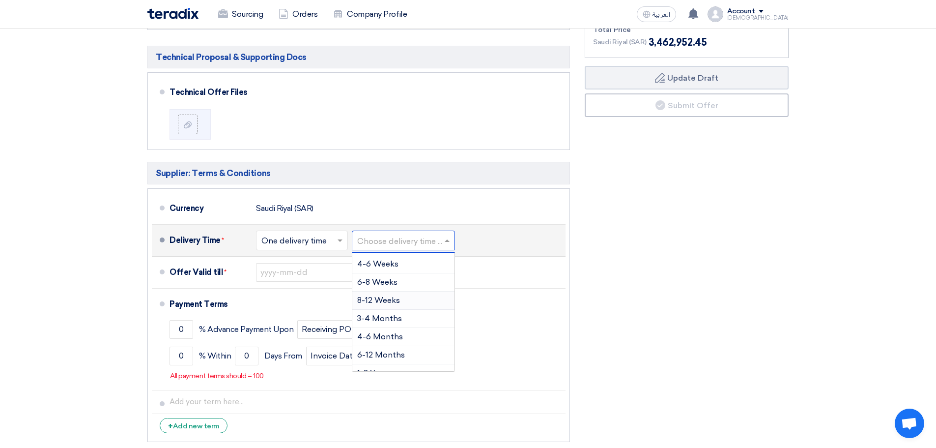
scroll to position [82, 0]
click at [396, 306] on span "3-4 Months" at bounding box center [379, 306] width 45 height 9
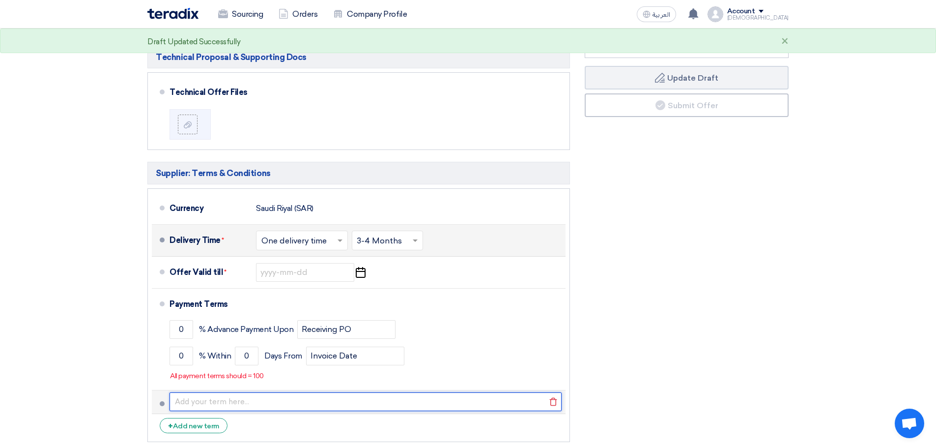
click at [195, 401] on input "text" at bounding box center [366, 401] width 392 height 19
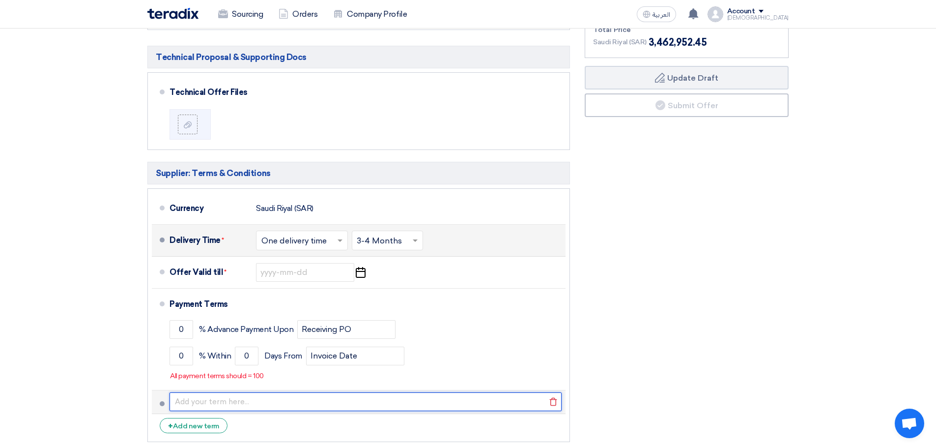
paste input "Payment Terms: 60% Advance with PO, 30% upon Delivery; 10% upon Installation an…"
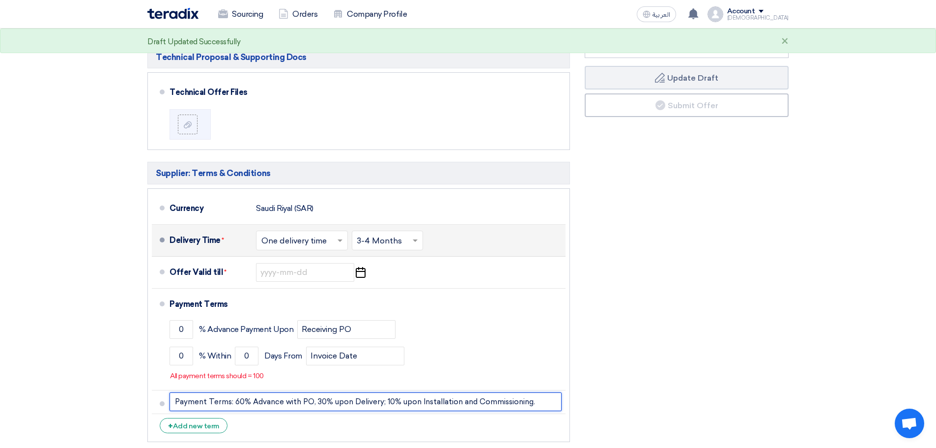
type input "Payment Terms: 60% Advance with PO, 30% upon Delivery; 10% upon Installation an…"
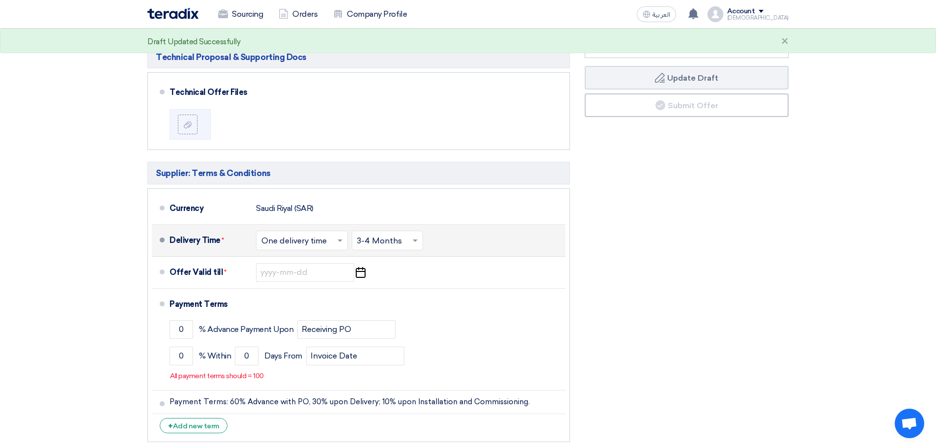
click at [713, 374] on div "Financial Offer Summary Subtotal [GEOGRAPHIC_DATA] (SAR) 3,011,263 Taxes Draft" at bounding box center [687, 184] width 219 height 525
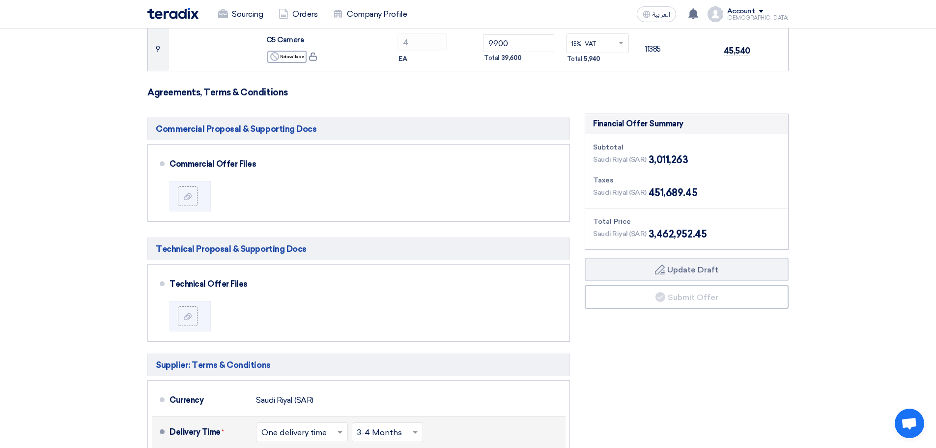
scroll to position [639, 0]
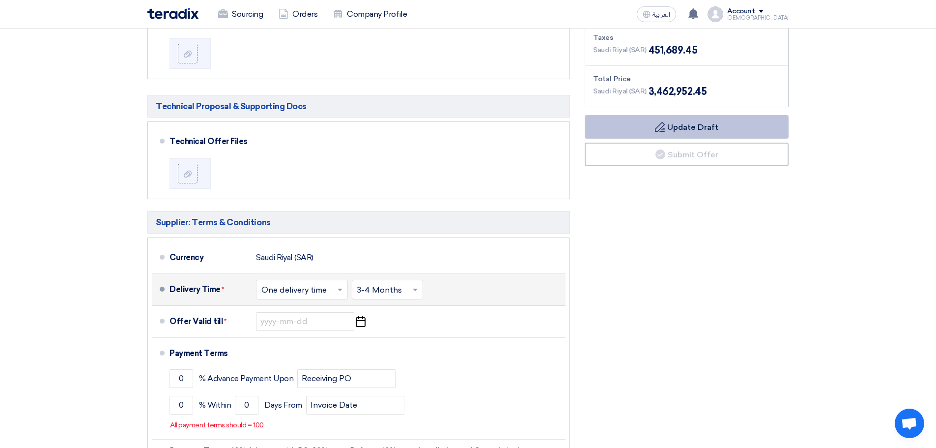
click at [725, 127] on button "Draft Update Draft" at bounding box center [687, 127] width 204 height 24
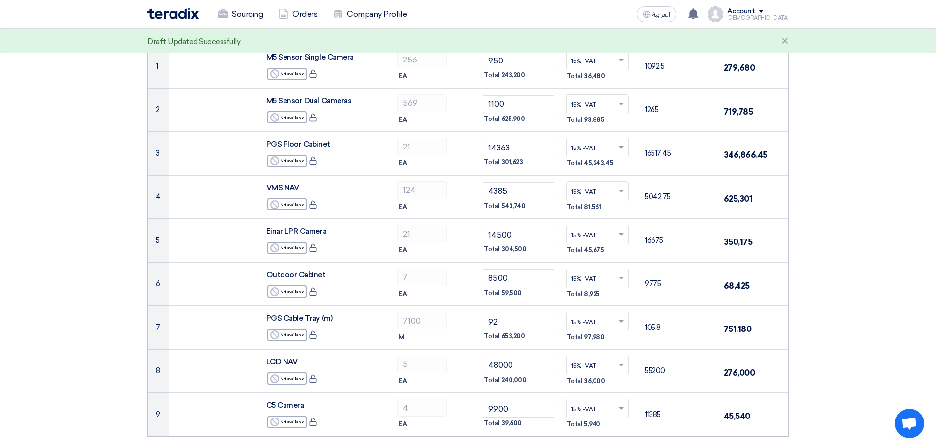
scroll to position [0, 0]
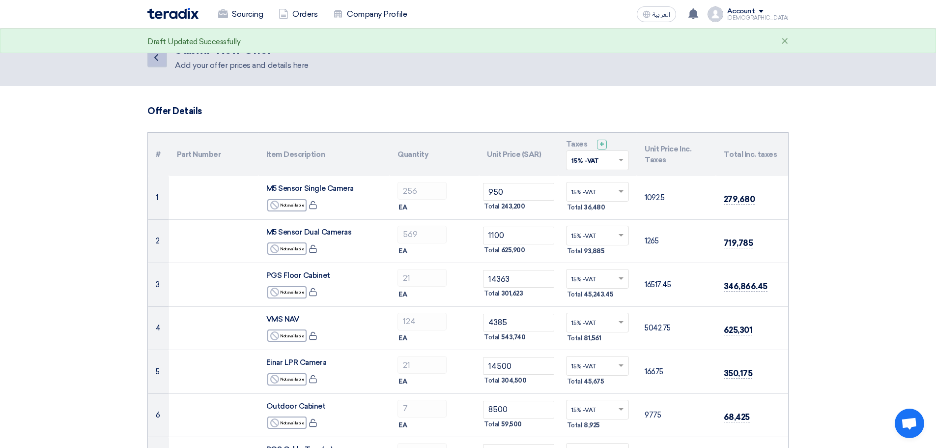
click at [160, 58] on icon "Back" at bounding box center [156, 58] width 12 height 12
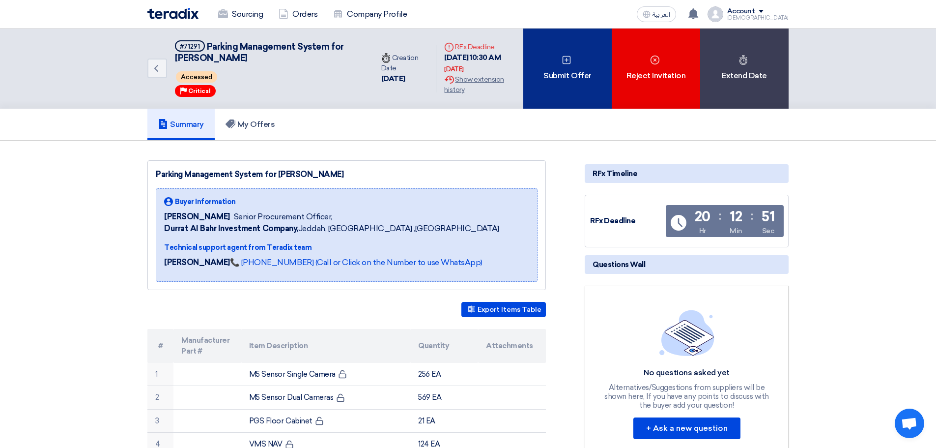
click at [556, 78] on div "Submit Offer" at bounding box center [568, 69] width 88 height 80
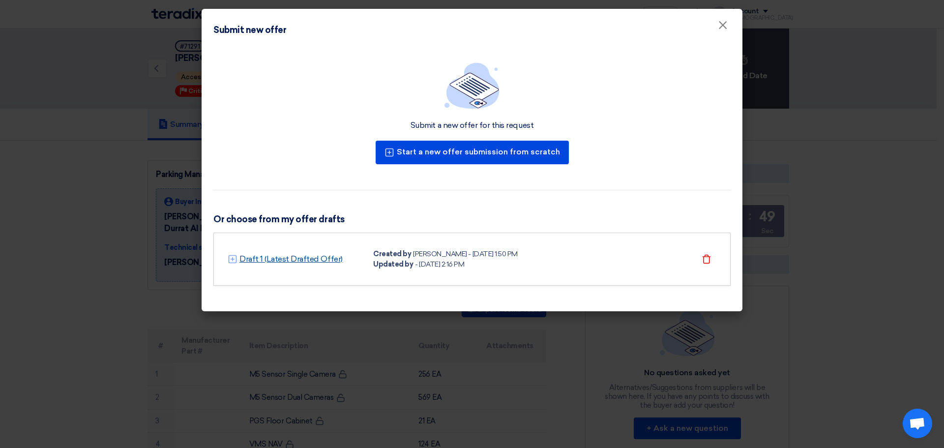
click at [320, 260] on link "Draft 1 (Latest Drafted Offer)" at bounding box center [290, 259] width 103 height 12
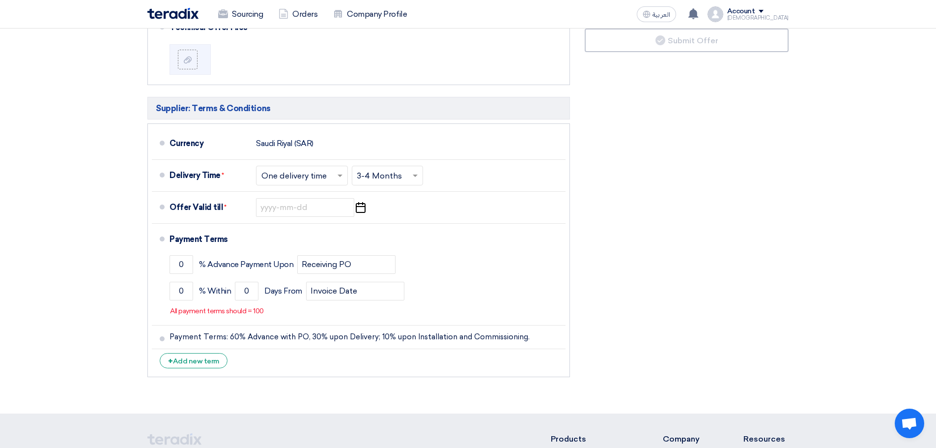
scroll to position [737, 0]
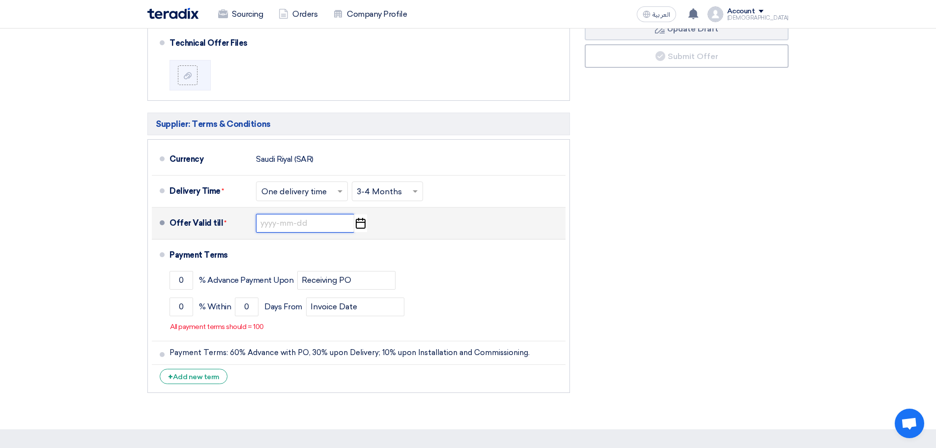
click at [293, 224] on input at bounding box center [305, 223] width 98 height 19
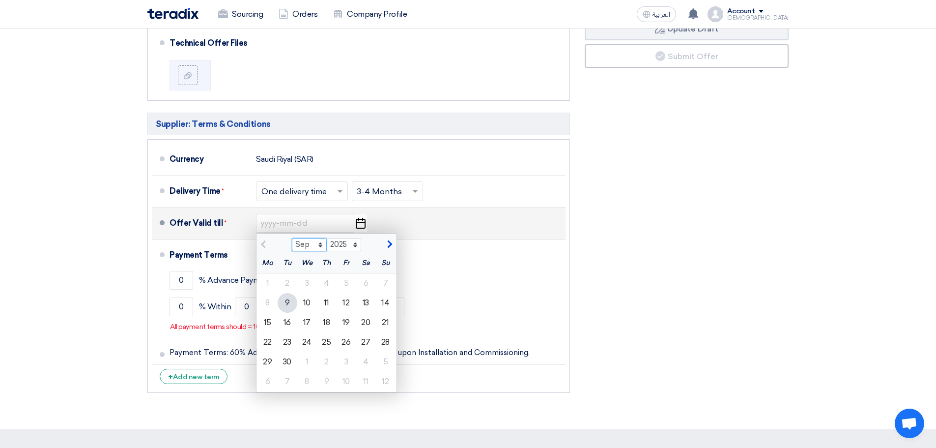
click at [319, 242] on select "Sep Oct Nov Dec" at bounding box center [309, 244] width 35 height 13
select select "10"
click at [292, 238] on select "Sep Oct Nov Dec" at bounding box center [309, 244] width 35 height 13
click at [330, 305] on div "9" at bounding box center [327, 303] width 20 height 20
type input "[DATE]"
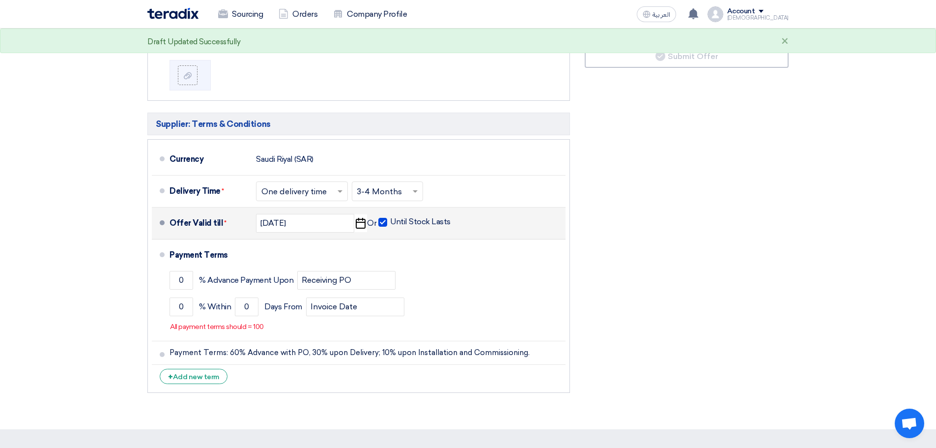
click at [383, 224] on span at bounding box center [383, 222] width 9 height 9
click at [390, 224] on input "Until Stock Lasts" at bounding box center [421, 226] width 62 height 19
checkbox input "false"
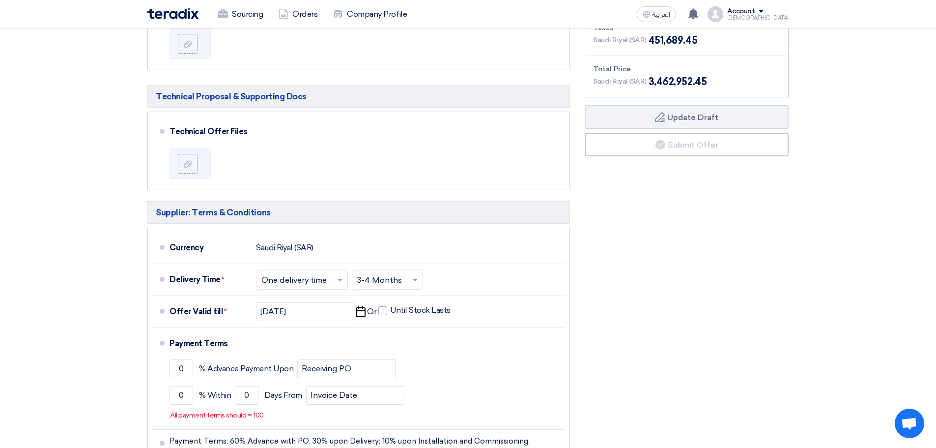
scroll to position [639, 0]
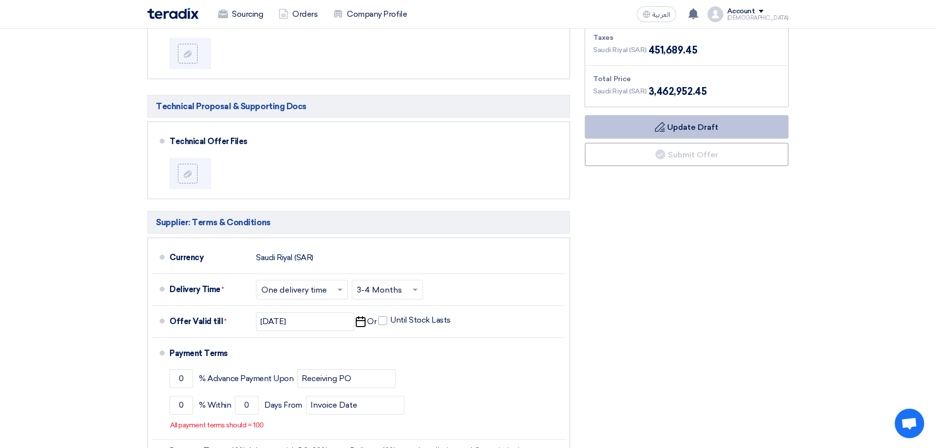
click at [693, 134] on button "Draft Update Draft" at bounding box center [687, 127] width 204 height 24
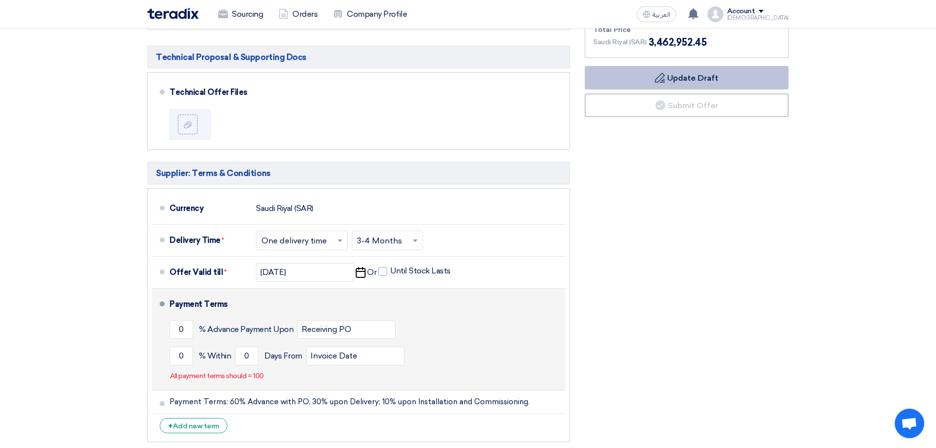
scroll to position [737, 0]
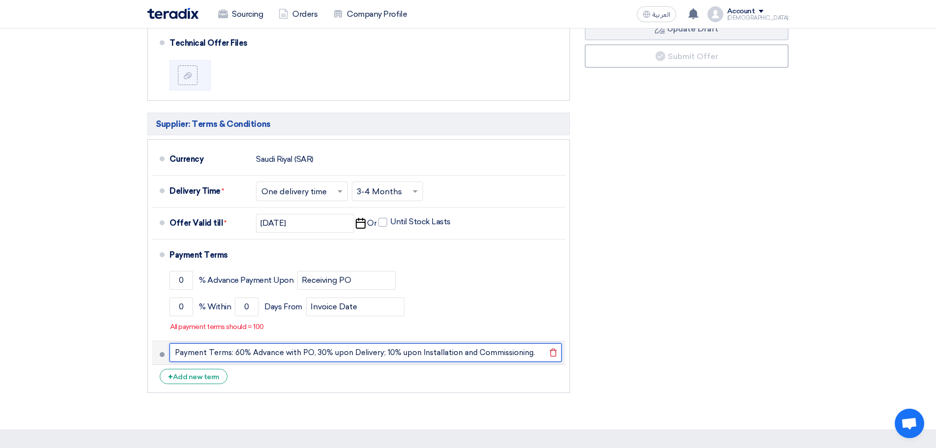
drag, startPoint x: 533, startPoint y: 352, endPoint x: 178, endPoint y: 353, distance: 355.4
click at [168, 358] on li "Payment Terms: 60% Advance with PO, 30% upon Delivery; 10% upon Installation an…" at bounding box center [359, 353] width 414 height 24
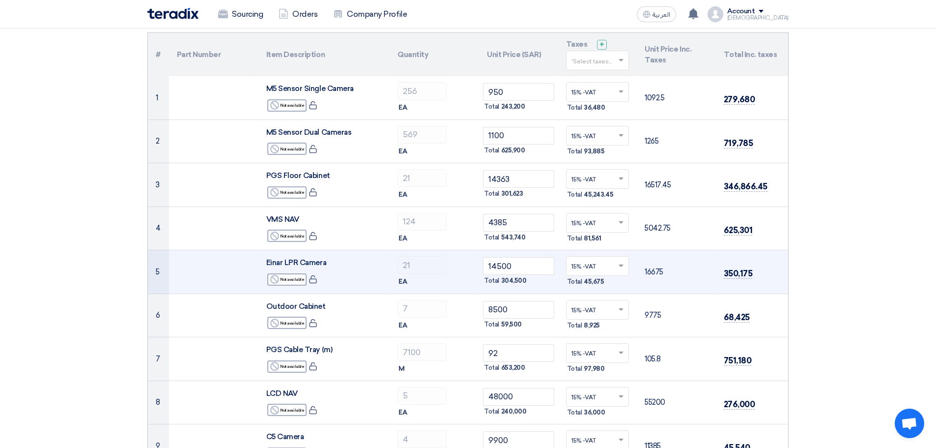
scroll to position [0, 0]
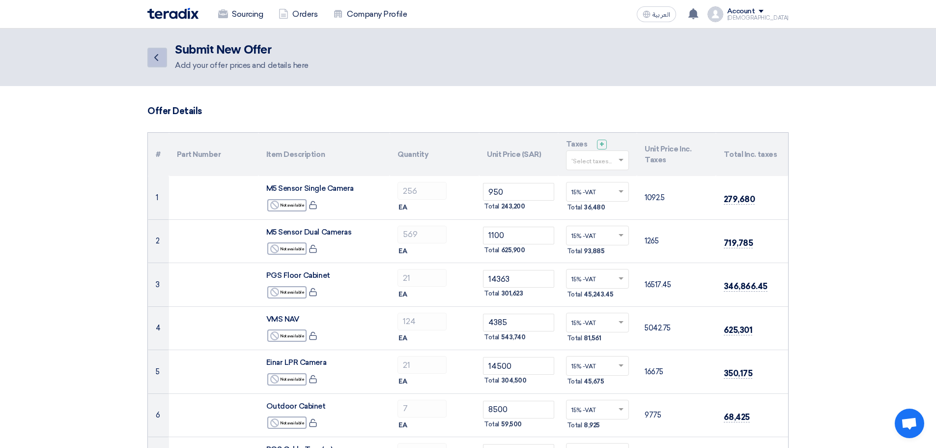
click at [155, 53] on icon "Back" at bounding box center [156, 58] width 12 height 12
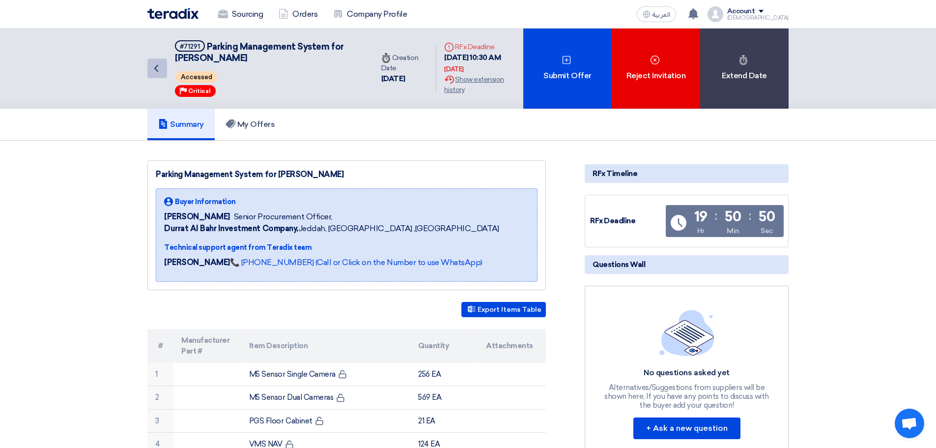
click at [154, 68] on icon "Back" at bounding box center [156, 68] width 12 height 12
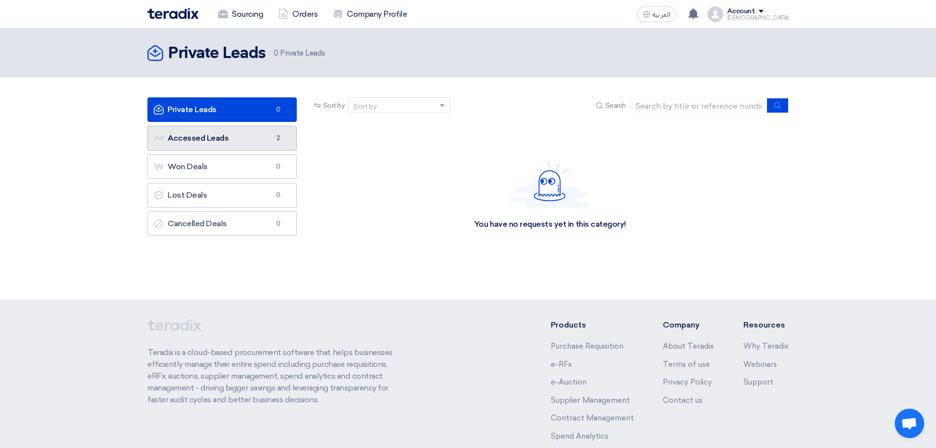
click at [262, 147] on link "Accessed Leads Accessed Leads 2" at bounding box center [221, 138] width 149 height 25
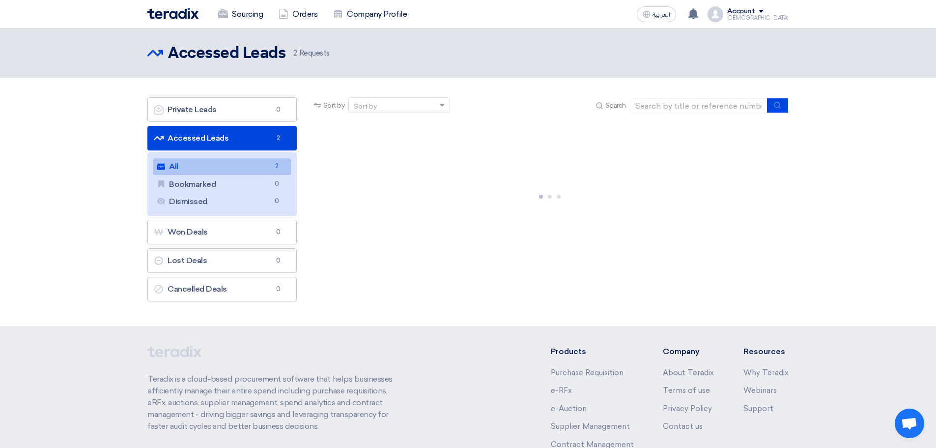
click at [255, 171] on link "All All 2" at bounding box center [222, 166] width 138 height 17
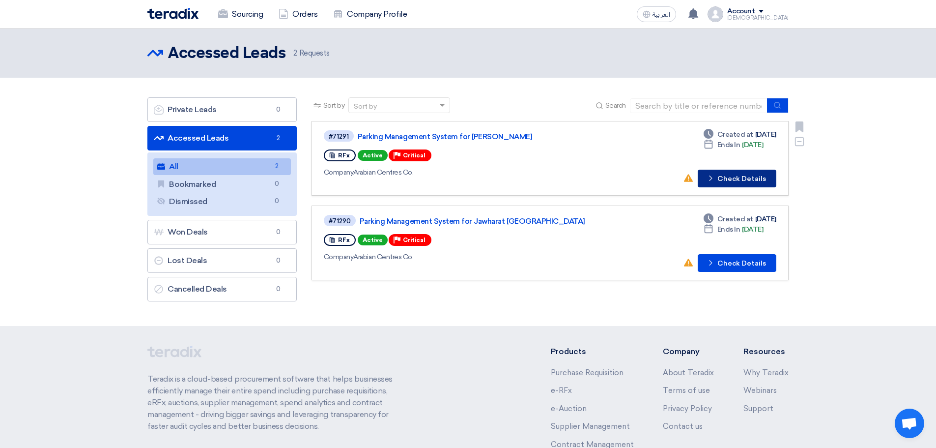
click at [729, 181] on button "Check details Check Details" at bounding box center [737, 179] width 79 height 18
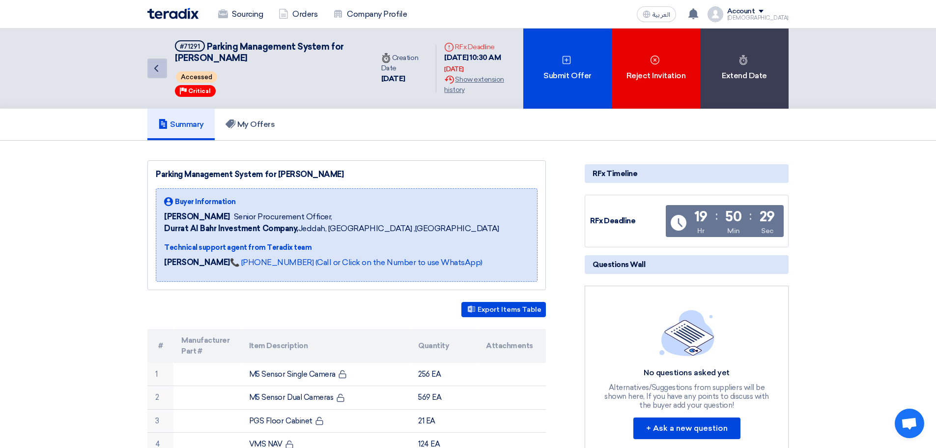
click at [159, 71] on icon "Back" at bounding box center [156, 68] width 12 height 12
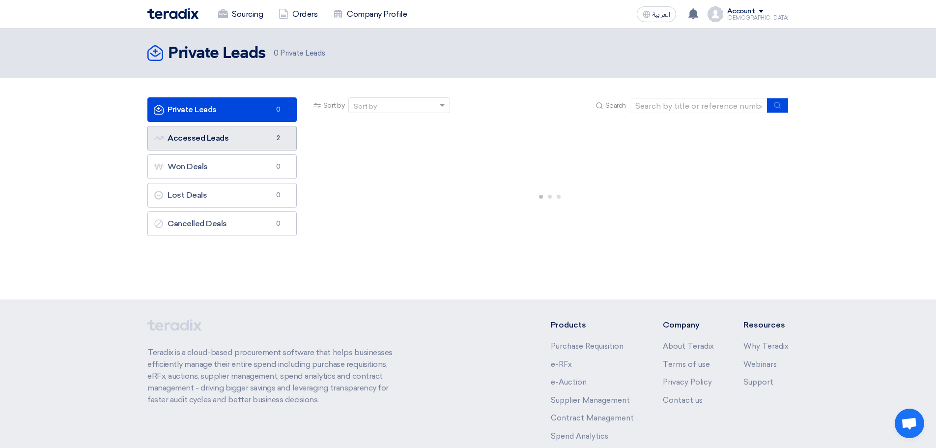
click at [225, 137] on link "Accessed Leads Accessed Leads 2" at bounding box center [221, 138] width 149 height 25
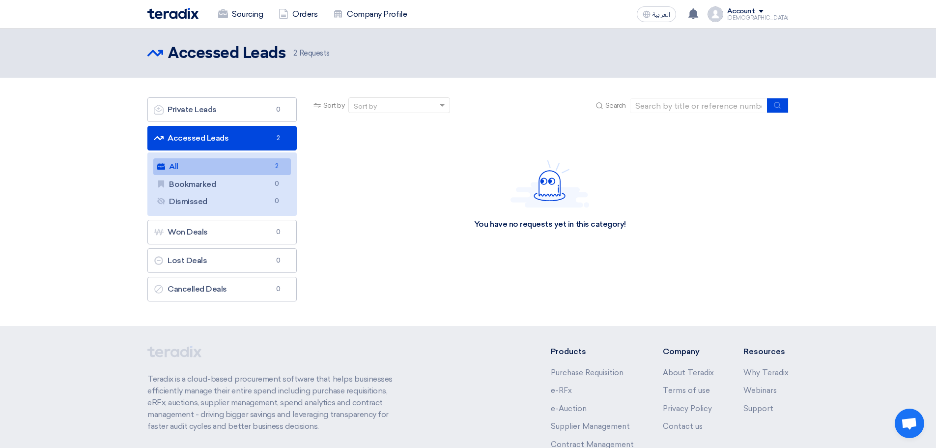
click at [219, 169] on link "All All 2" at bounding box center [222, 166] width 138 height 17
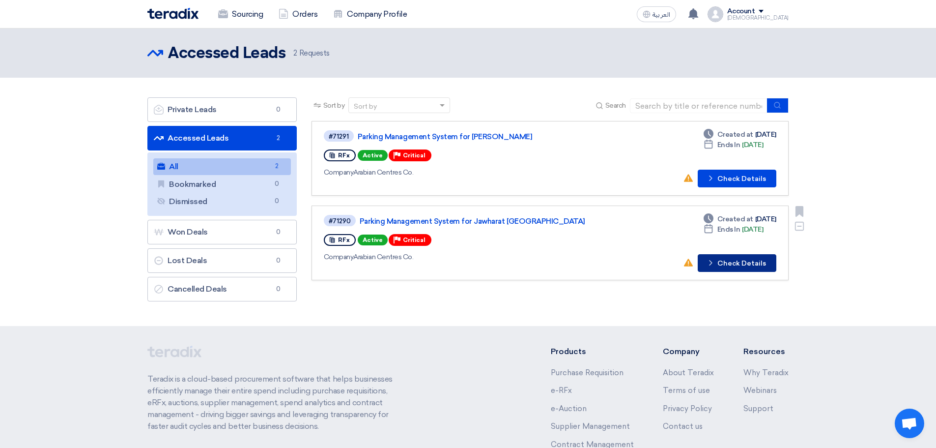
click at [743, 264] on button "Check details Check Details" at bounding box center [737, 263] width 79 height 18
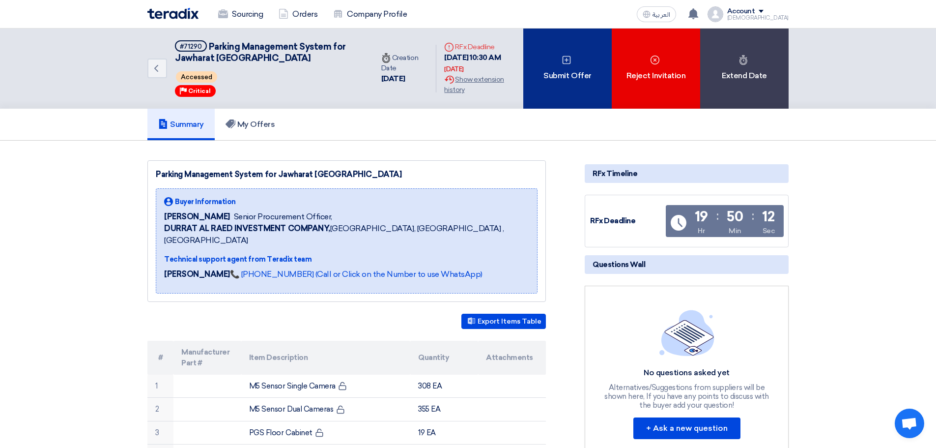
click at [574, 88] on div "Submit Offer" at bounding box center [568, 69] width 88 height 80
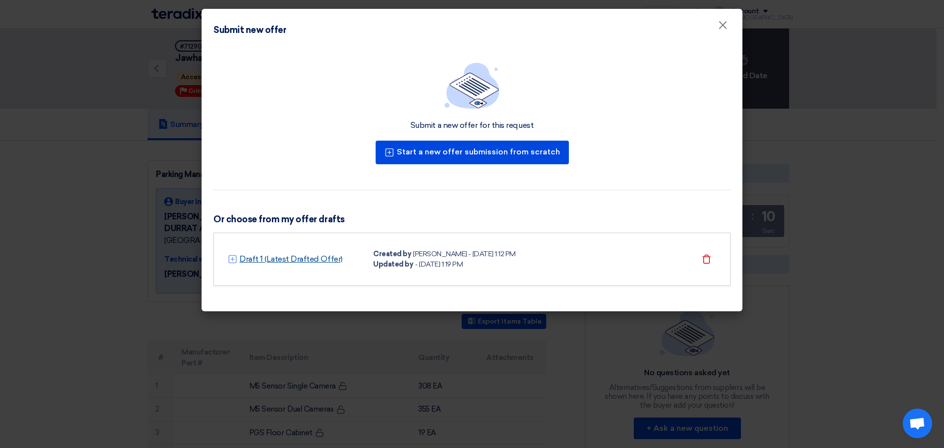
click at [320, 258] on link "Draft 1 (Latest Drafted Offer)" at bounding box center [290, 259] width 103 height 12
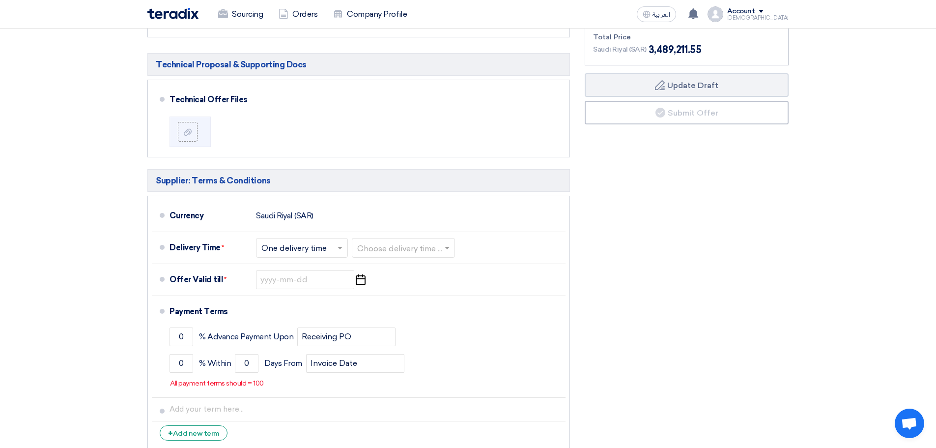
scroll to position [787, 0]
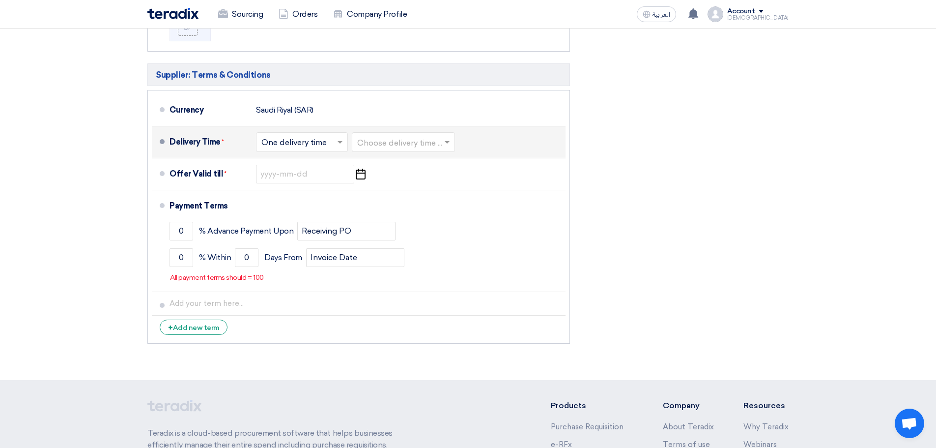
click at [392, 136] on input "text" at bounding box center [403, 143] width 93 height 14
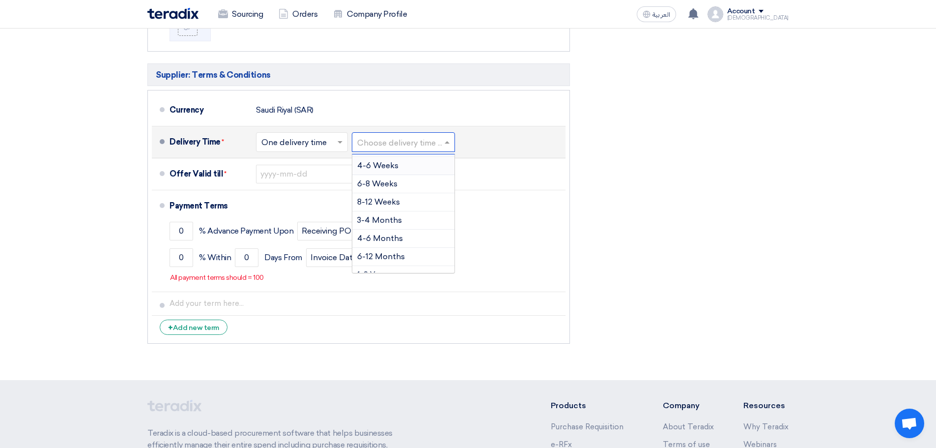
scroll to position [82, 0]
click at [386, 210] on span "3-4 Months" at bounding box center [379, 208] width 45 height 9
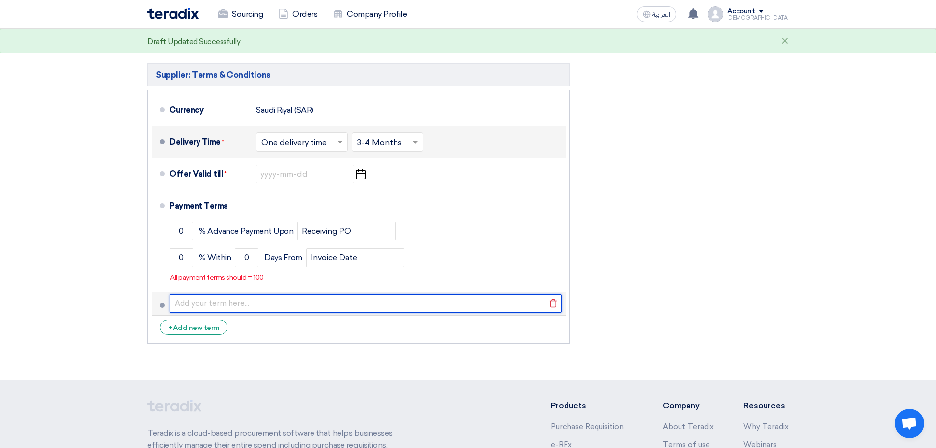
click at [206, 307] on input "text" at bounding box center [366, 303] width 392 height 19
paste input "Payment Terms: 60% Advance with PO, 30% upon Delivery; 10% upon Installation an…"
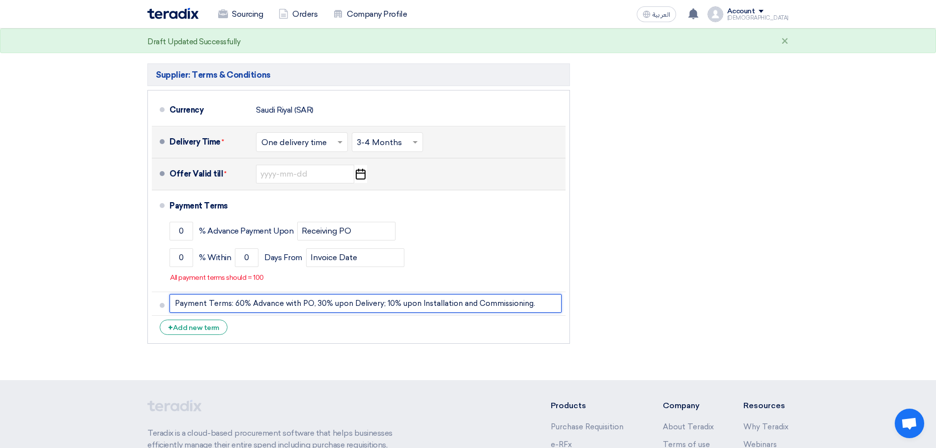
type input "Payment Terms: 60% Advance with PO, 30% upon Delivery; 10% upon Installation an…"
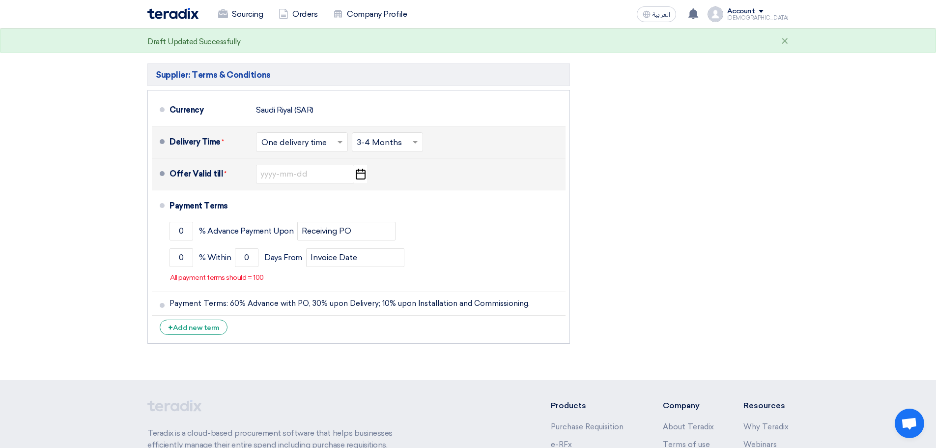
click at [358, 175] on icon "Pick a date" at bounding box center [360, 174] width 13 height 18
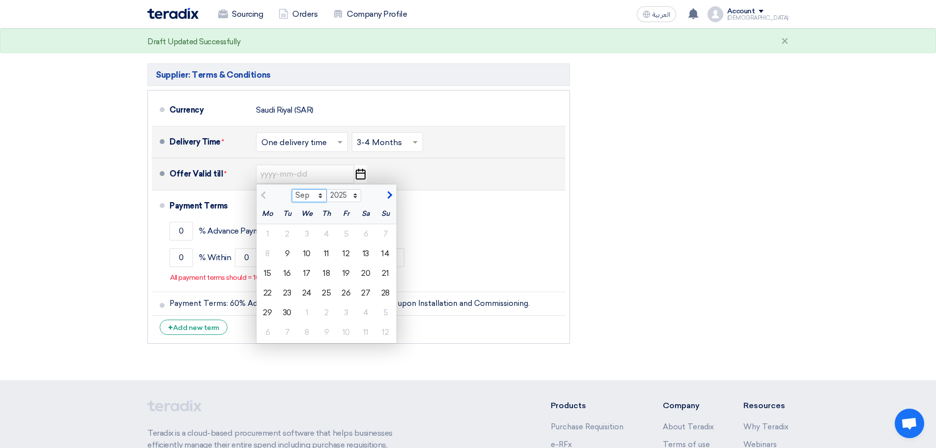
click at [321, 194] on select "Sep Oct Nov Dec" at bounding box center [309, 195] width 35 height 13
select select "10"
click at [292, 189] on select "Sep Oct Nov Dec" at bounding box center [309, 195] width 35 height 13
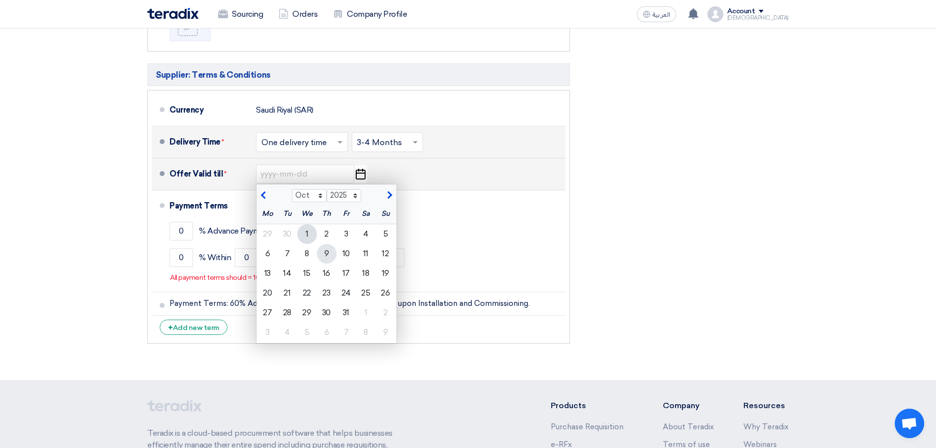
click at [329, 257] on div "9" at bounding box center [327, 254] width 20 height 20
type input "[DATE]"
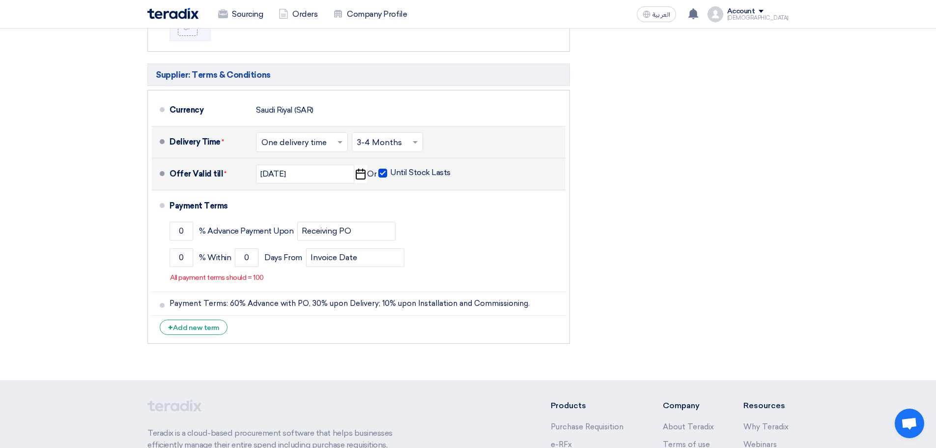
click at [386, 174] on span at bounding box center [383, 173] width 9 height 9
click at [390, 174] on input "Until Stock Lasts" at bounding box center [421, 177] width 62 height 19
checkbox input "false"
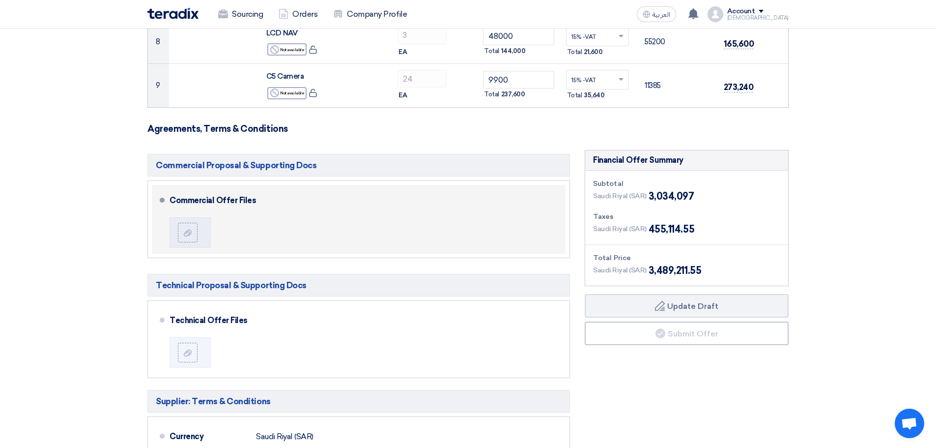
scroll to position [442, 0]
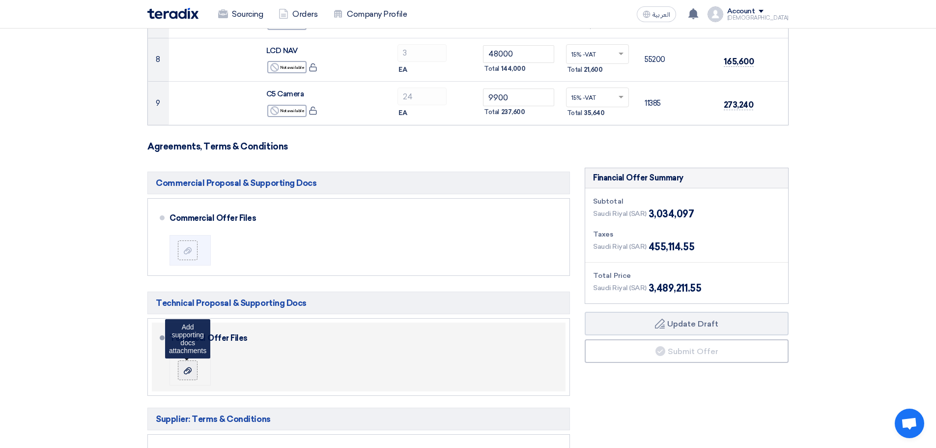
click at [188, 371] on icon at bounding box center [188, 371] width 8 height 8
click at [0, 0] on input "file" at bounding box center [0, 0] width 0 height 0
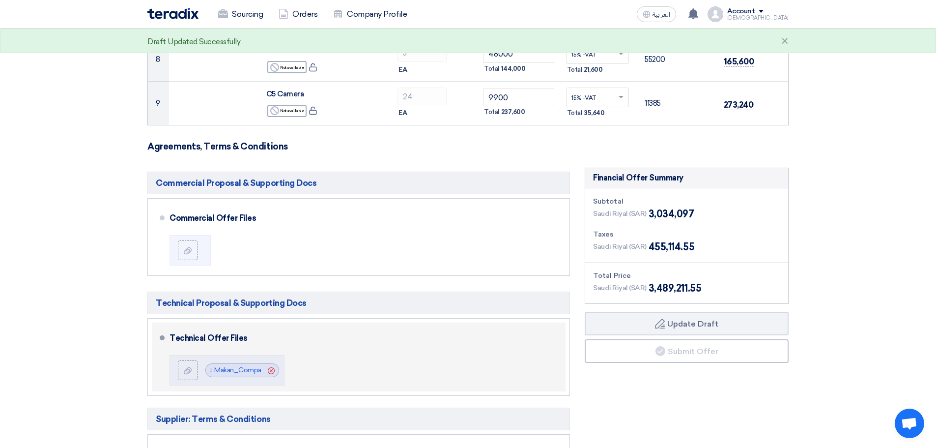
click at [375, 369] on div "Technical Offer Files File Makan_Company_Profile_1757418192179.pdf Cancel" at bounding box center [366, 356] width 392 height 61
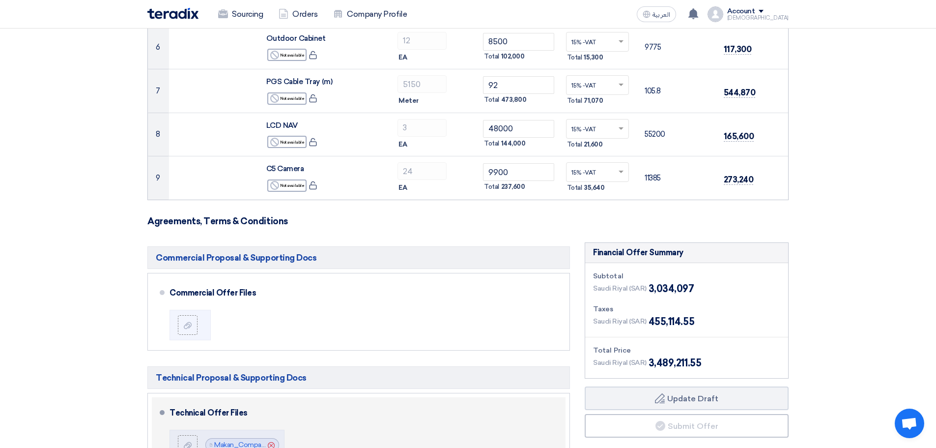
scroll to position [492, 0]
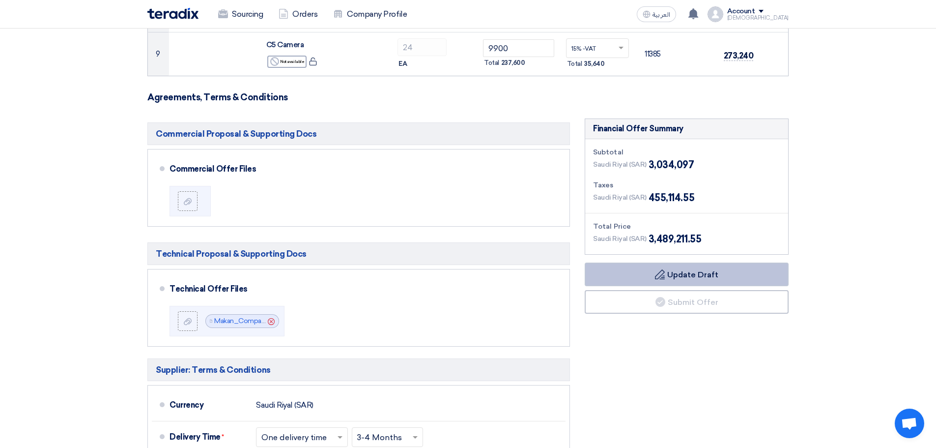
click at [706, 282] on button "Draft Update Draft" at bounding box center [687, 274] width 204 height 24
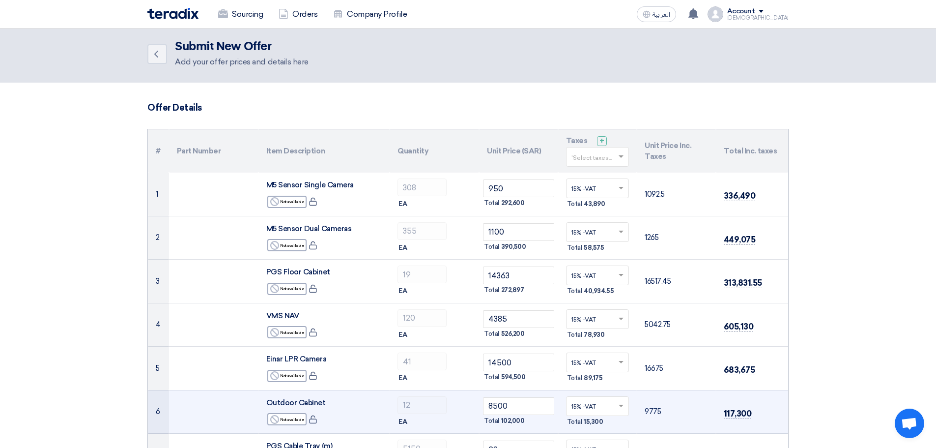
scroll to position [0, 0]
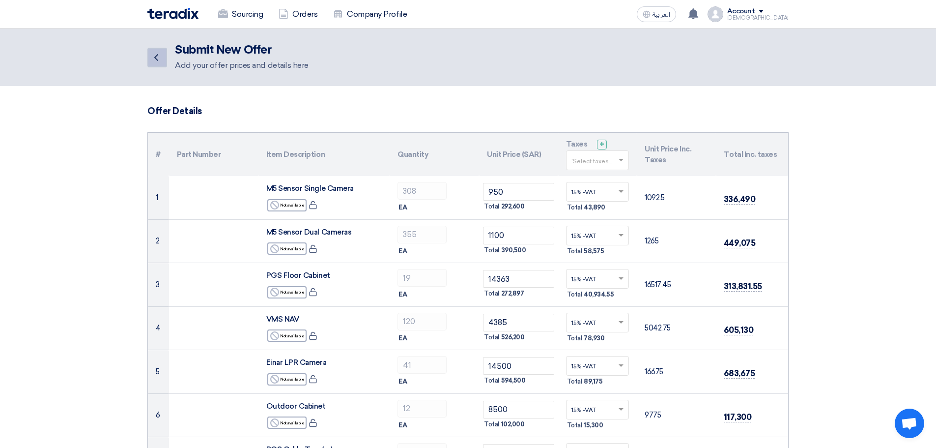
click at [162, 59] on link "Back" at bounding box center [157, 58] width 20 height 20
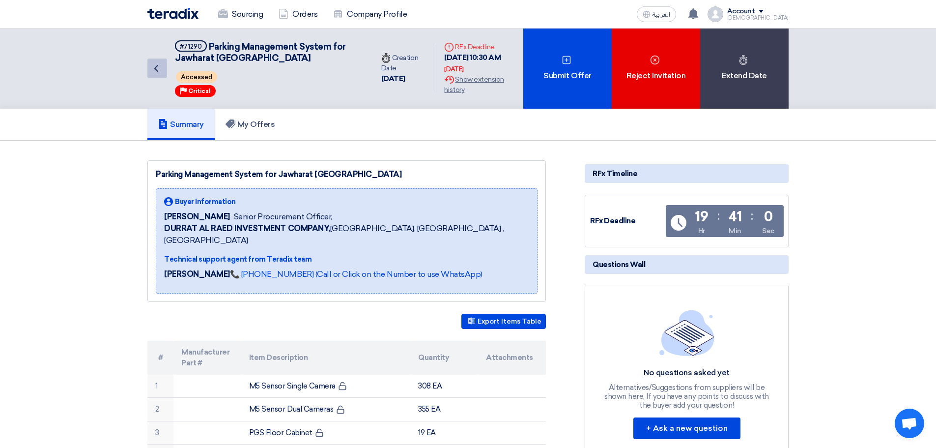
click at [155, 70] on use at bounding box center [156, 68] width 4 height 7
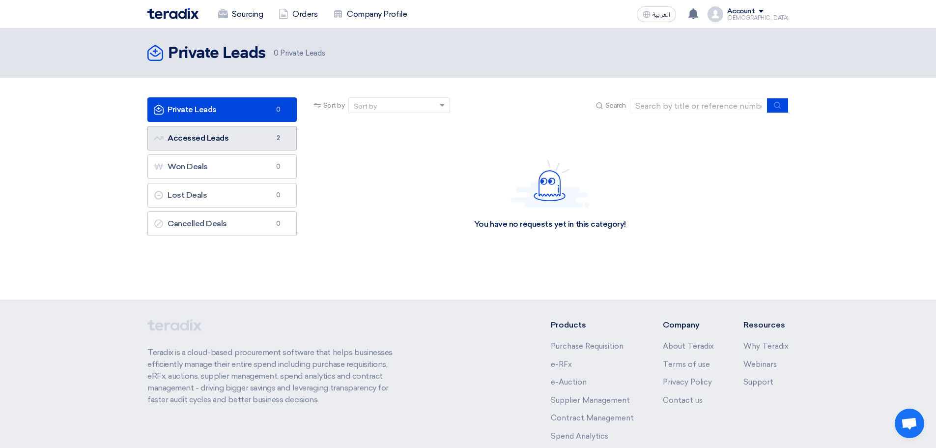
click at [273, 145] on link "Accessed Leads Accessed Leads 2" at bounding box center [221, 138] width 149 height 25
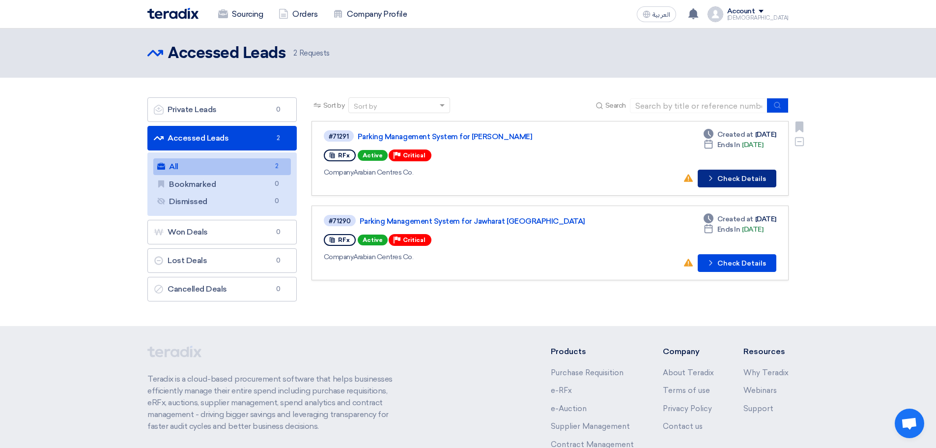
click at [730, 180] on button "Check details Check Details" at bounding box center [737, 179] width 79 height 18
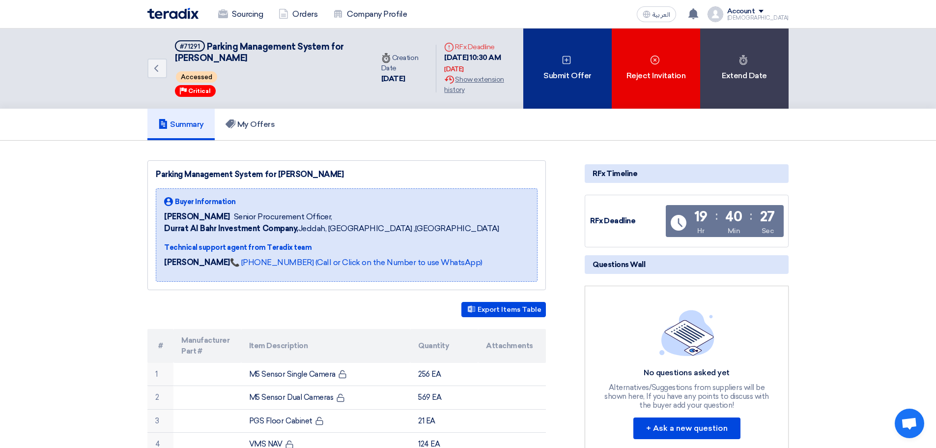
click at [558, 77] on div "Submit Offer" at bounding box center [568, 69] width 88 height 80
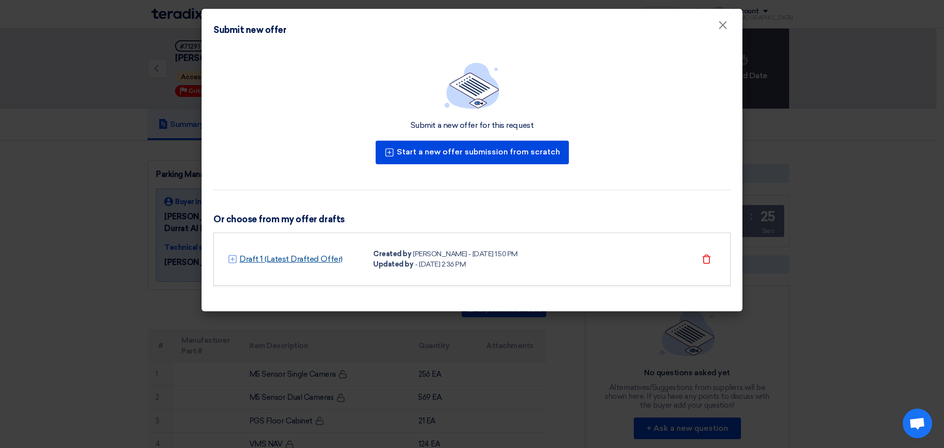
click at [292, 260] on link "Draft 1 (Latest Drafted Offer)" at bounding box center [290, 259] width 103 height 12
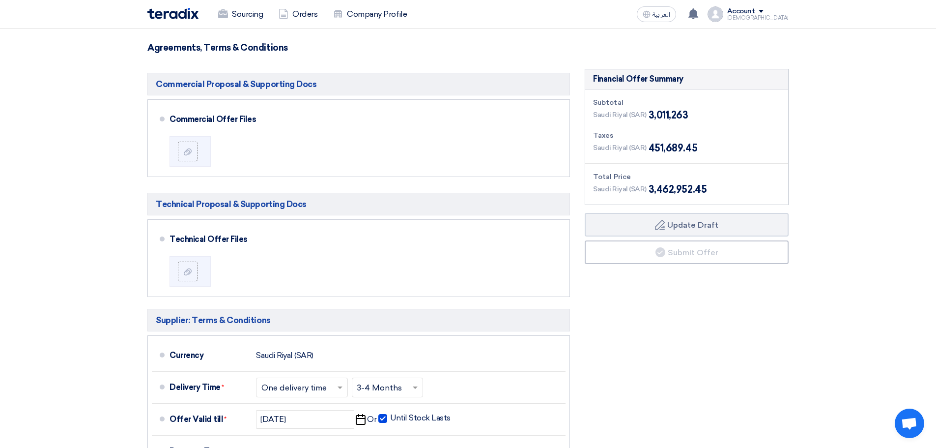
scroll to position [541, 0]
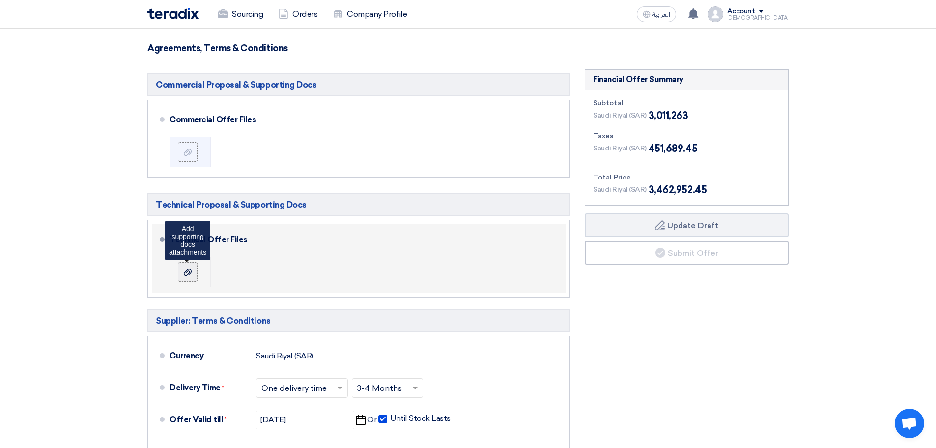
click at [194, 276] on label at bounding box center [188, 272] width 20 height 20
click at [0, 0] on input "file" at bounding box center [0, 0] width 0 height 0
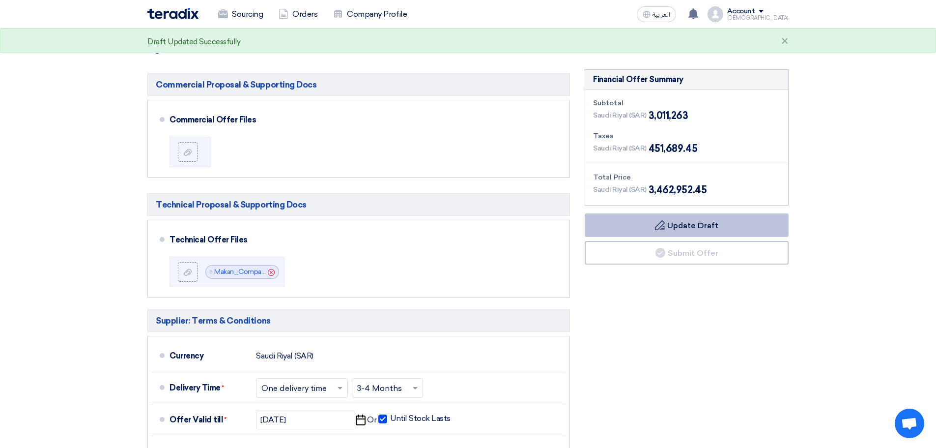
click at [682, 221] on button "Draft Update Draft" at bounding box center [687, 225] width 204 height 24
